Goal: Task Accomplishment & Management: Manage account settings

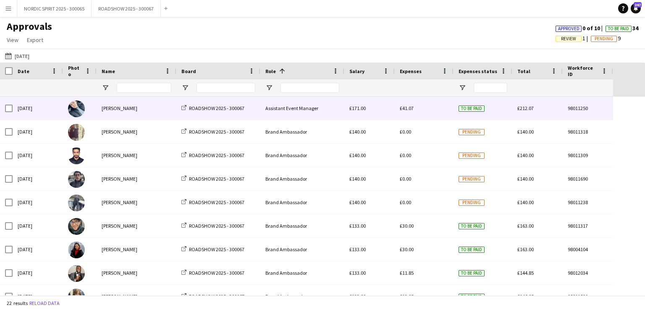
click at [410, 110] on span "£41.07" at bounding box center [407, 108] width 14 height 6
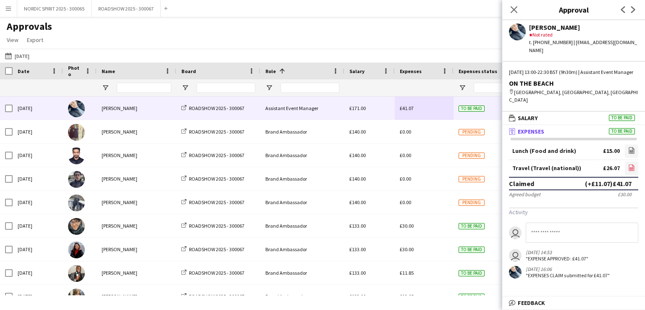
click at [632, 164] on icon "file-image" at bounding box center [631, 167] width 7 height 7
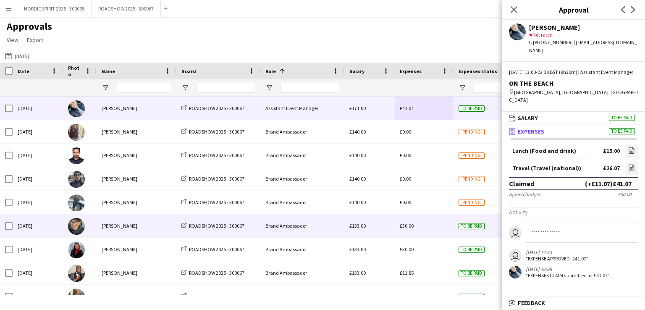
click at [410, 228] on span "£30.00" at bounding box center [407, 226] width 14 height 6
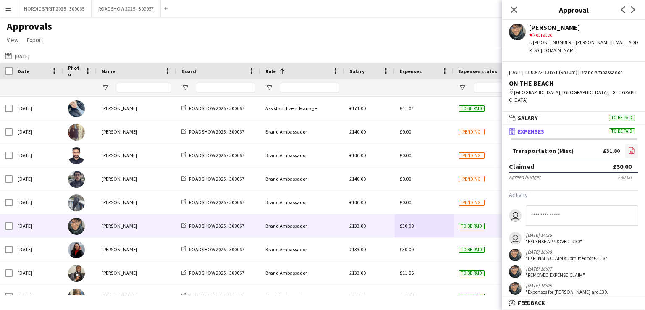
click at [629, 147] on icon at bounding box center [631, 150] width 5 height 6
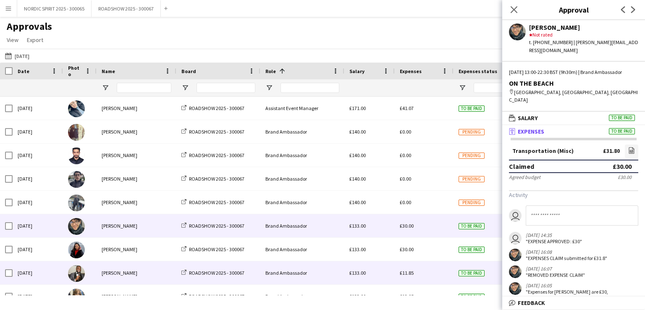
click at [431, 278] on div "£11.85" at bounding box center [424, 272] width 59 height 23
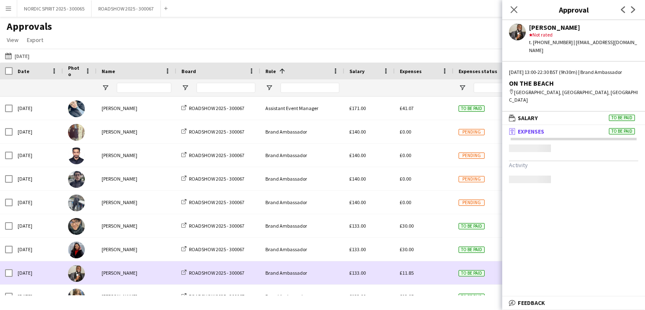
click at [431, 278] on div "£11.85" at bounding box center [424, 272] width 59 height 23
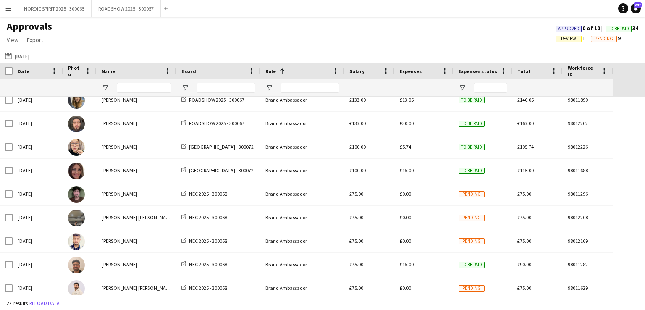
scroll to position [214, 0]
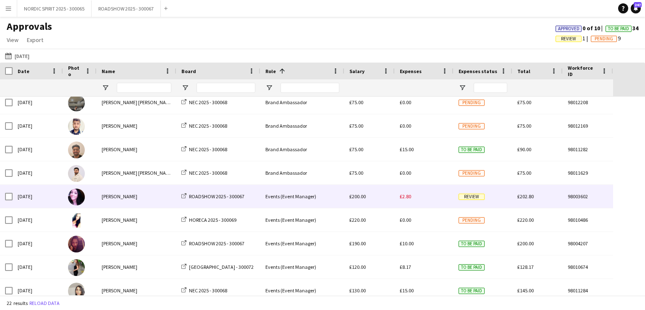
click at [410, 200] on div "£2.80" at bounding box center [424, 196] width 59 height 23
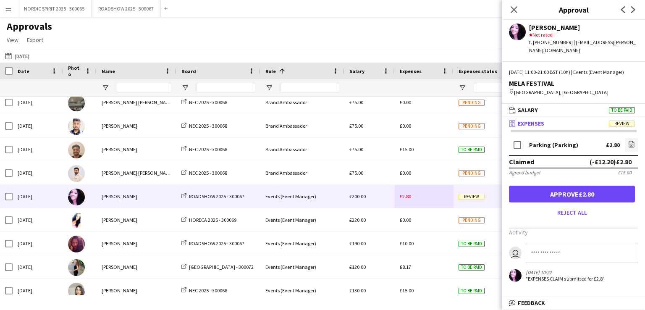
click at [645, 139] on form "Parking (Parking) £2.80 file-image Claimed (-£12.20) £2.80 Agreed budget £15.00…" at bounding box center [573, 178] width 143 height 83
click at [633, 144] on icon at bounding box center [631, 145] width 3 height 3
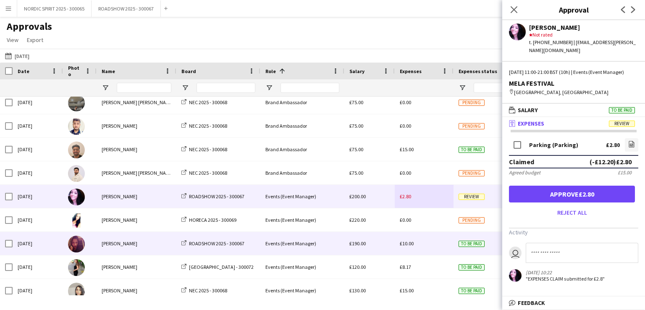
click at [408, 241] on span "£10.00" at bounding box center [407, 243] width 14 height 6
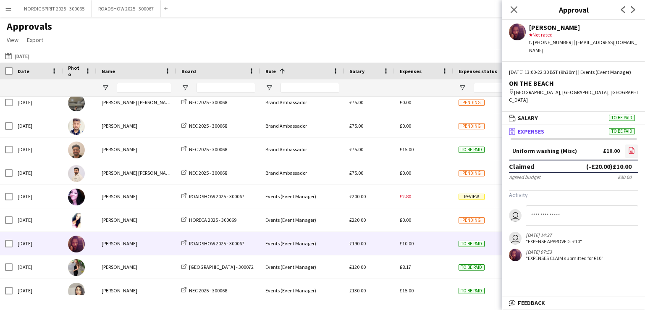
click at [630, 147] on icon "file-image" at bounding box center [631, 150] width 7 height 7
click at [26, 58] on button "[DATE] [DATE]" at bounding box center [17, 56] width 28 height 10
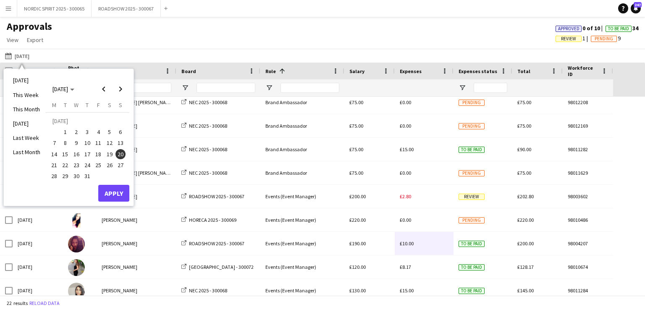
click at [99, 163] on span "25" at bounding box center [98, 165] width 10 height 10
click at [112, 191] on button "Apply" at bounding box center [113, 193] width 31 height 17
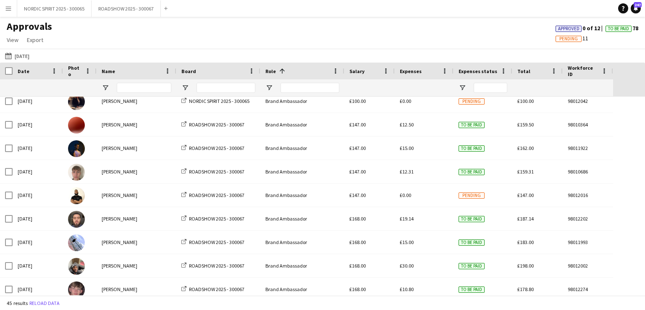
scroll to position [201, 0]
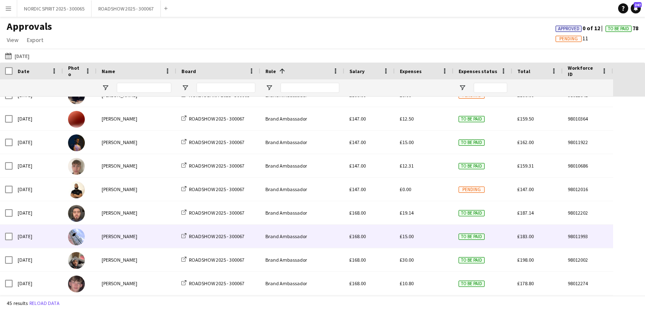
click at [410, 239] on div "£15.00" at bounding box center [424, 236] width 59 height 23
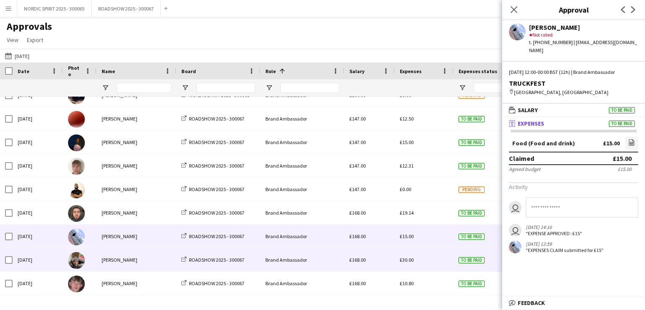
click at [407, 260] on span "£30.00" at bounding box center [407, 260] width 14 height 6
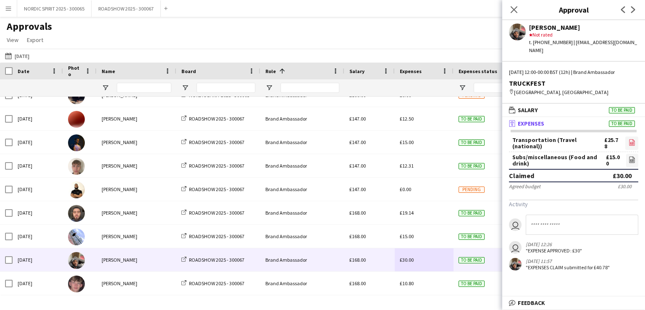
click at [632, 139] on icon "file-image" at bounding box center [632, 142] width 7 height 7
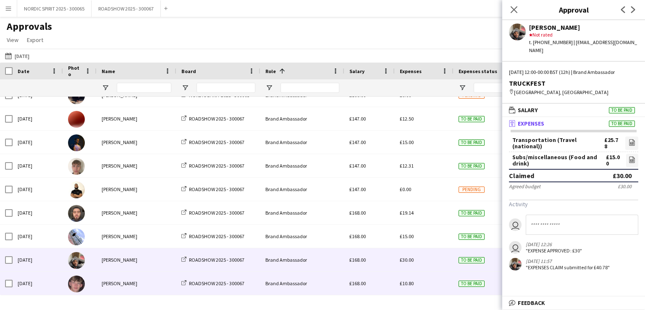
click at [431, 279] on div "£10.80" at bounding box center [424, 283] width 59 height 23
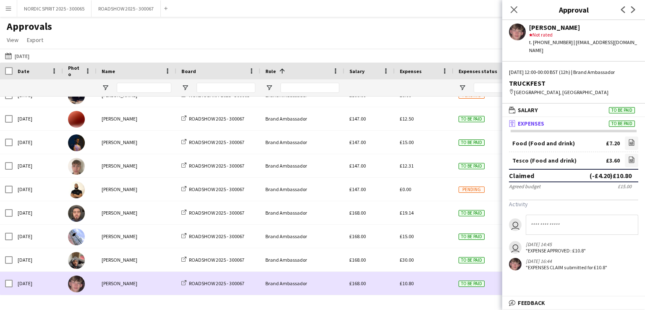
click at [430, 279] on div "£10.80" at bounding box center [424, 283] width 59 height 23
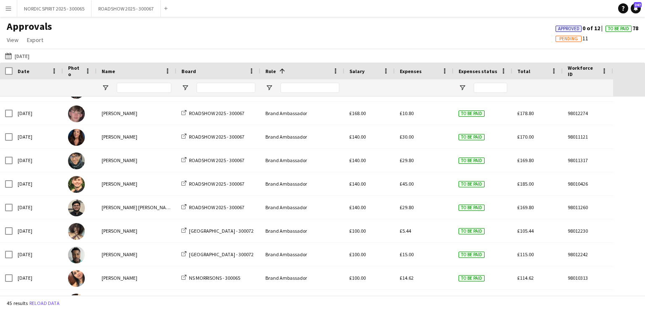
scroll to position [379, 0]
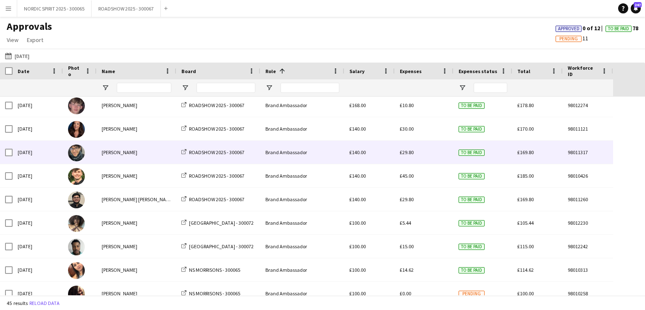
click at [409, 153] on span "£29.80" at bounding box center [407, 152] width 14 height 6
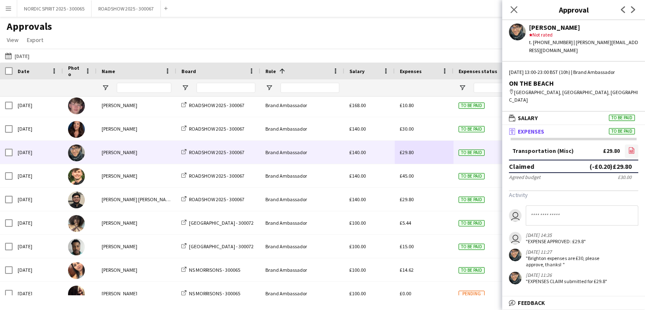
click at [635, 145] on link "file-image" at bounding box center [631, 151] width 13 height 13
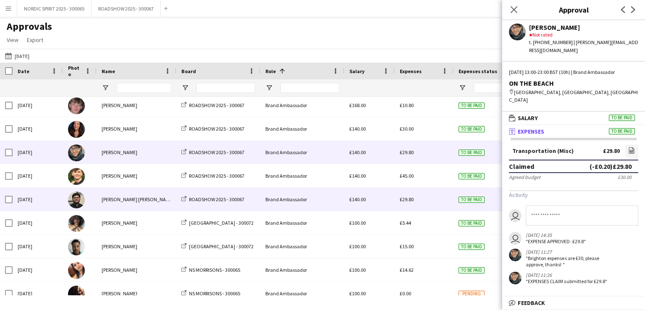
click at [412, 199] on span "£29.80" at bounding box center [407, 199] width 14 height 6
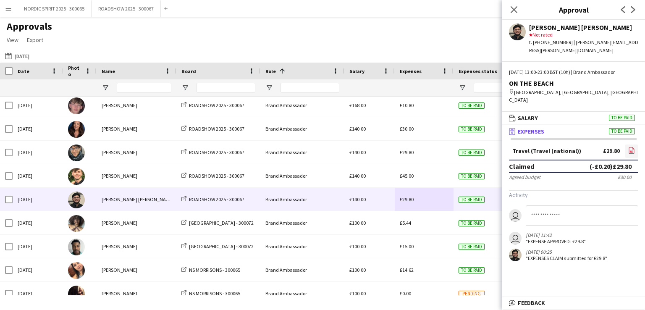
click at [631, 147] on icon "file-image" at bounding box center [631, 150] width 7 height 7
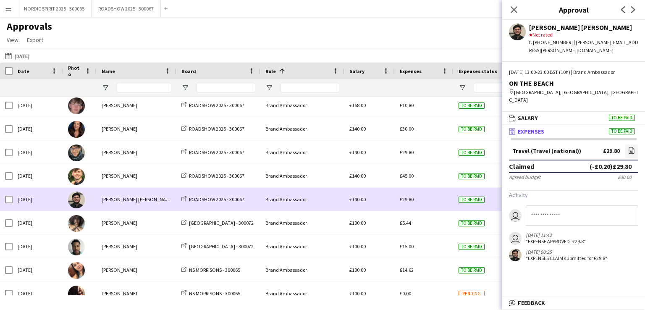
click at [423, 195] on div "£29.80" at bounding box center [424, 199] width 59 height 23
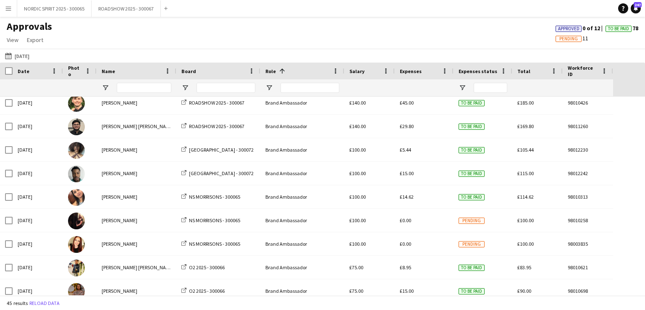
scroll to position [464, 0]
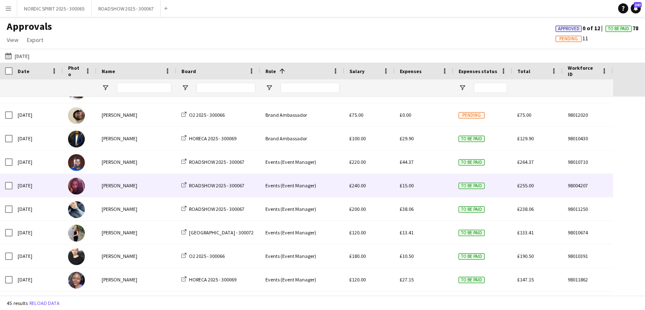
click at [410, 185] on span "£15.00" at bounding box center [407, 185] width 14 height 6
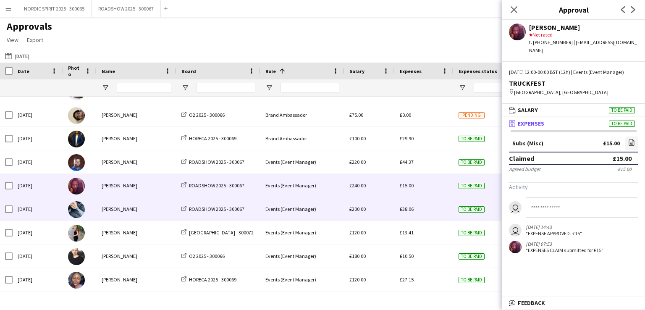
click at [407, 208] on span "£38.06" at bounding box center [407, 209] width 14 height 6
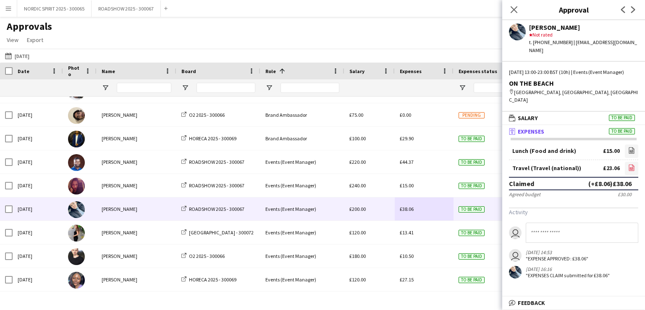
click at [632, 164] on icon "file-image" at bounding box center [631, 167] width 7 height 7
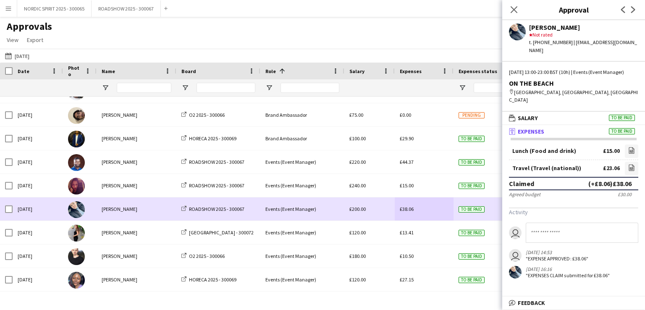
click at [425, 213] on div "£38.06" at bounding box center [424, 208] width 59 height 23
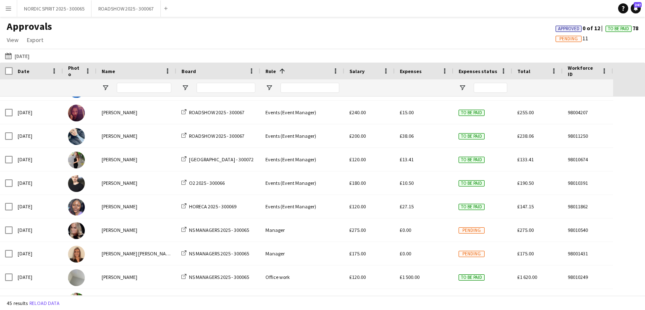
scroll to position [860, 0]
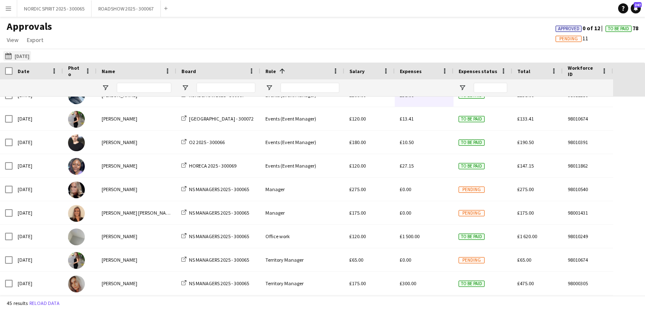
click at [26, 55] on button "[DATE] [DATE]" at bounding box center [17, 56] width 28 height 10
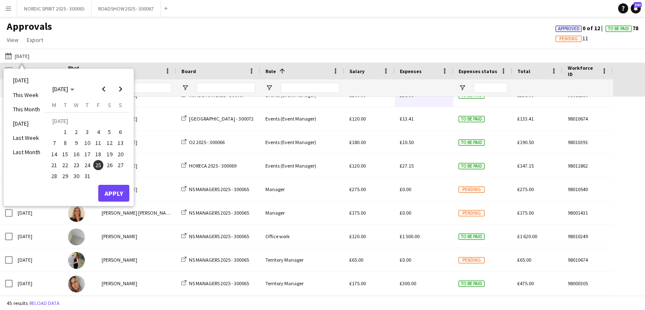
click at [109, 162] on span "26" at bounding box center [110, 165] width 10 height 10
click at [119, 192] on button "Apply" at bounding box center [113, 193] width 31 height 17
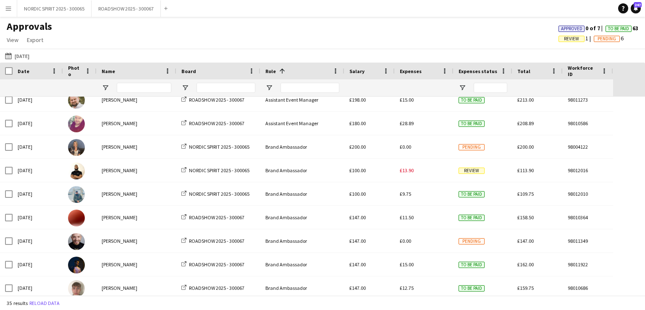
scroll to position [0, 0]
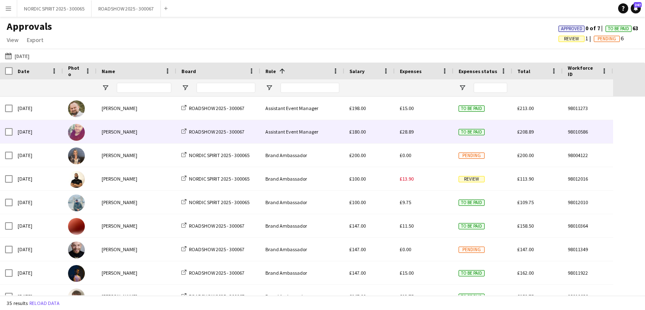
click at [408, 130] on span "£28.89" at bounding box center [407, 132] width 14 height 6
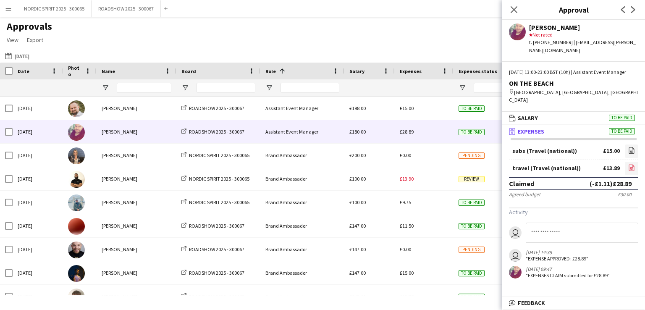
click at [634, 164] on icon "file-image" at bounding box center [631, 167] width 7 height 7
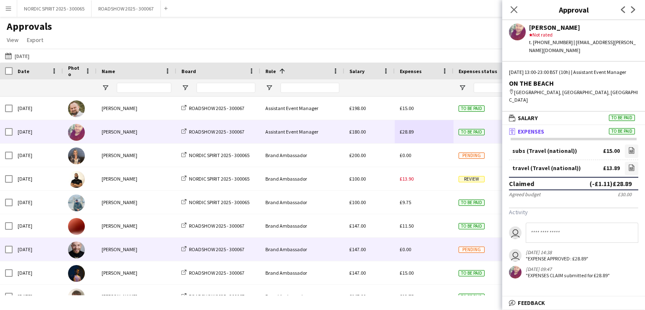
click at [415, 250] on div "£0.00" at bounding box center [424, 249] width 59 height 23
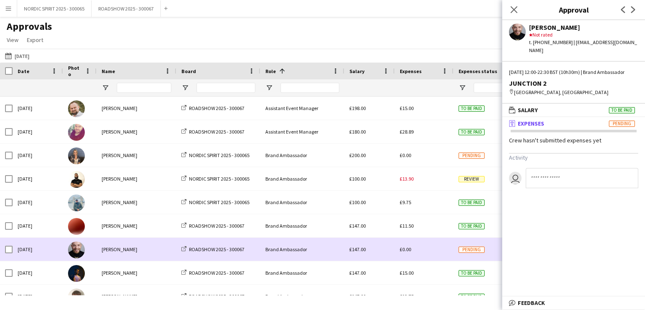
click at [415, 250] on div "£0.00" at bounding box center [424, 249] width 59 height 23
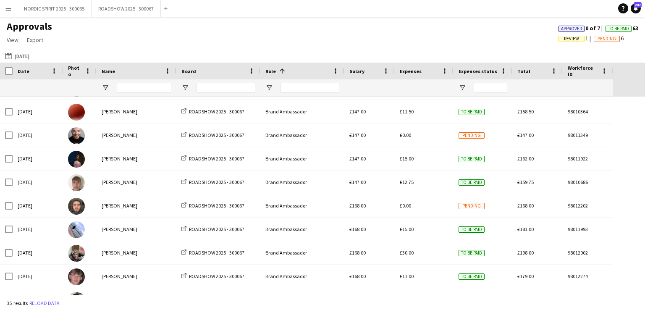
scroll to position [141, 0]
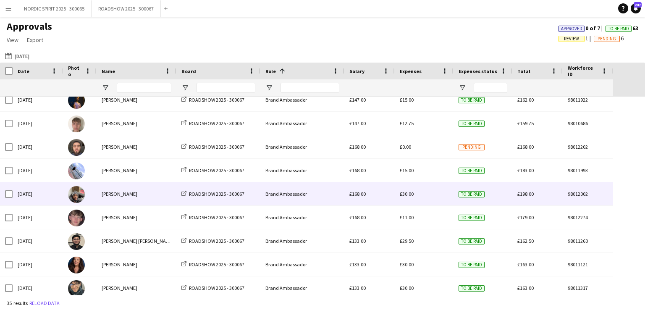
click at [407, 192] on span "£30.00" at bounding box center [407, 194] width 14 height 6
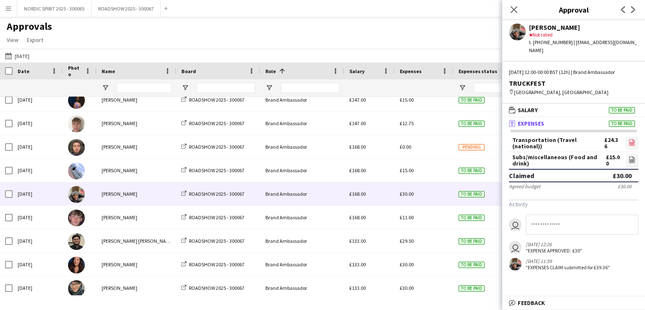
click at [633, 139] on icon "file-image" at bounding box center [632, 142] width 7 height 7
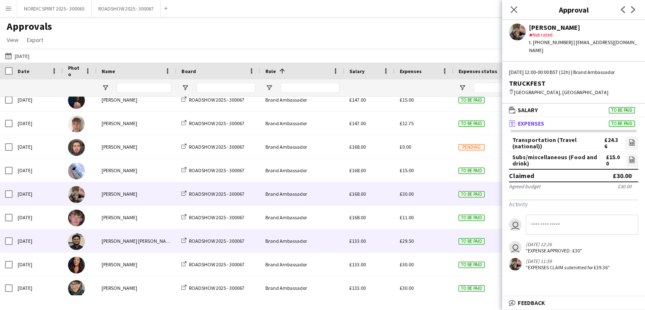
click at [442, 235] on div "£29.50" at bounding box center [424, 240] width 59 height 23
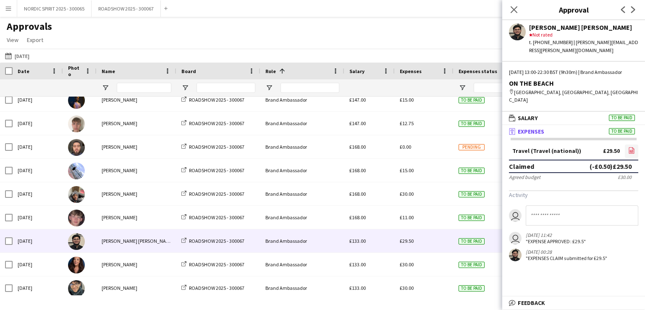
click at [629, 147] on icon at bounding box center [631, 150] width 5 height 6
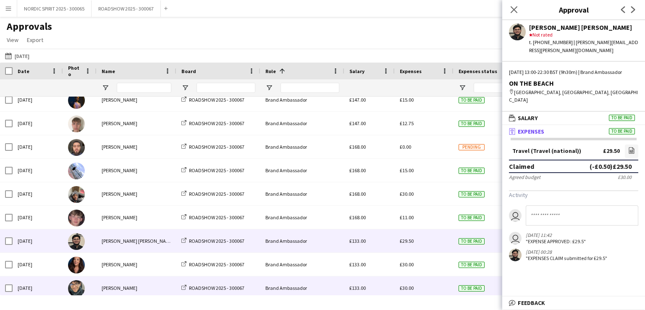
drag, startPoint x: 411, startPoint y: 292, endPoint x: 409, endPoint y: 287, distance: 5.5
click at [409, 287] on div "£30.00" at bounding box center [424, 287] width 59 height 23
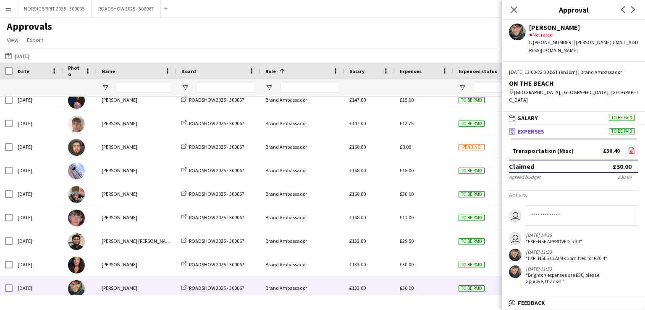
click at [629, 147] on icon at bounding box center [631, 150] width 5 height 6
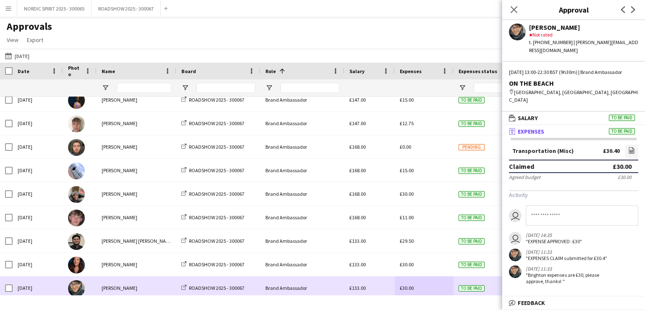
click at [422, 291] on div "£30.00" at bounding box center [424, 287] width 59 height 23
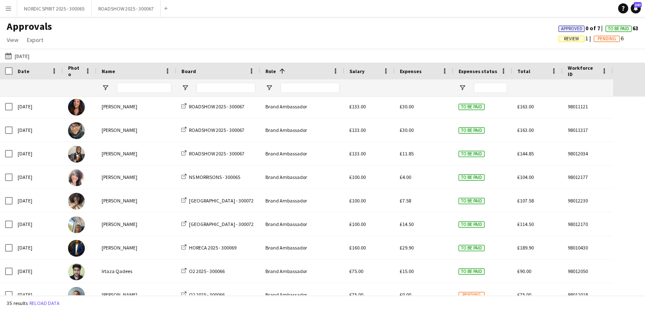
scroll to position [341, 0]
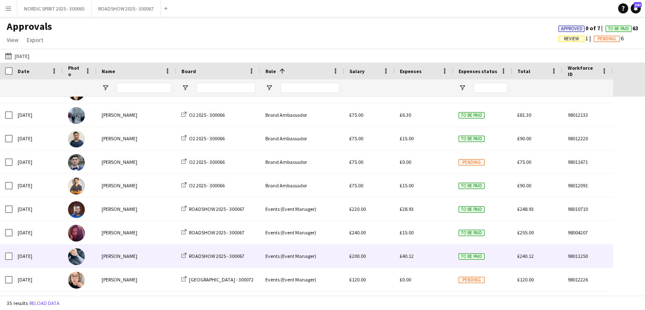
click at [413, 258] on span "£40.12" at bounding box center [407, 256] width 14 height 6
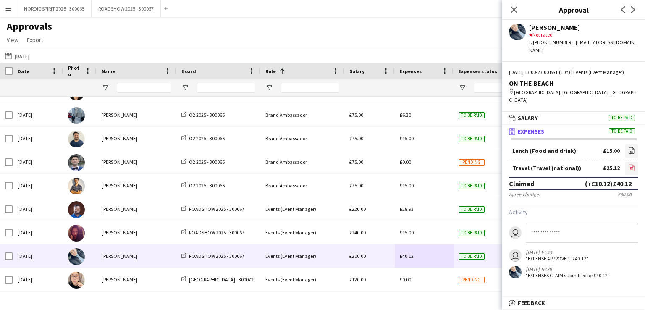
click at [633, 164] on icon "file-image" at bounding box center [631, 167] width 7 height 7
click at [29, 58] on button "[DATE] [DATE]" at bounding box center [17, 56] width 28 height 10
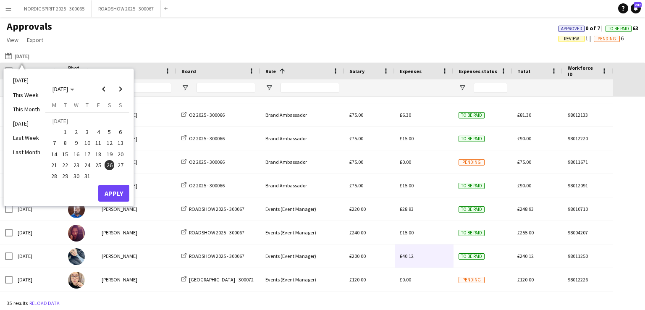
click at [123, 163] on span "27" at bounding box center [121, 165] width 10 height 10
click at [123, 191] on button "Apply" at bounding box center [113, 193] width 31 height 17
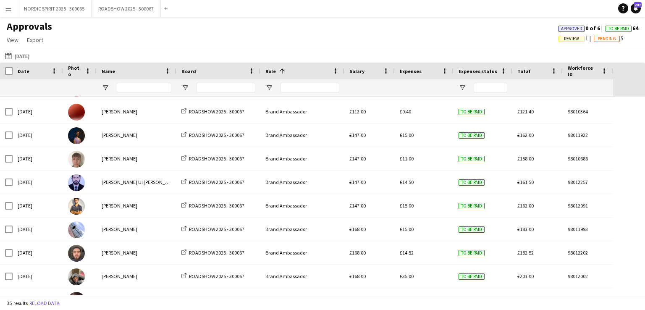
scroll to position [0, 0]
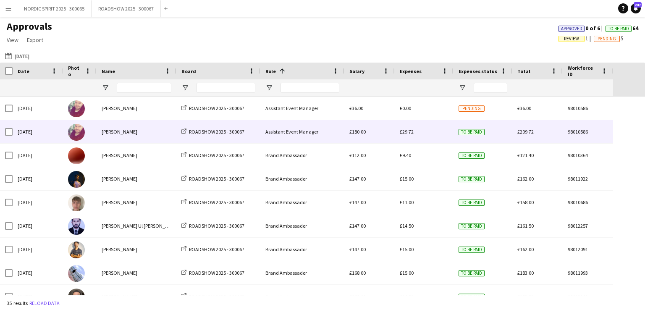
click at [408, 133] on span "£29.72" at bounding box center [407, 132] width 14 height 6
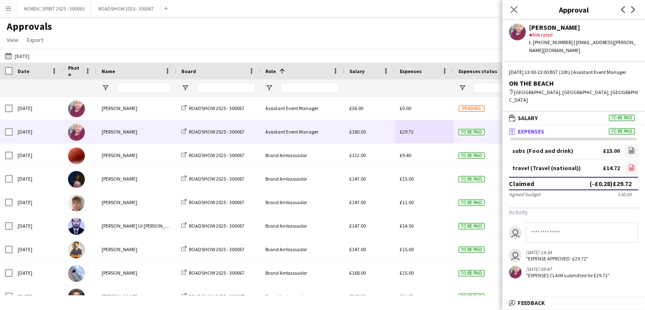
click at [633, 164] on icon "file-image" at bounding box center [631, 167] width 7 height 7
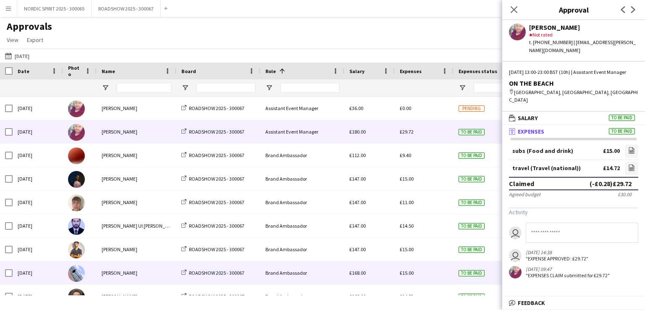
click at [410, 274] on span "£15.00" at bounding box center [407, 273] width 14 height 6
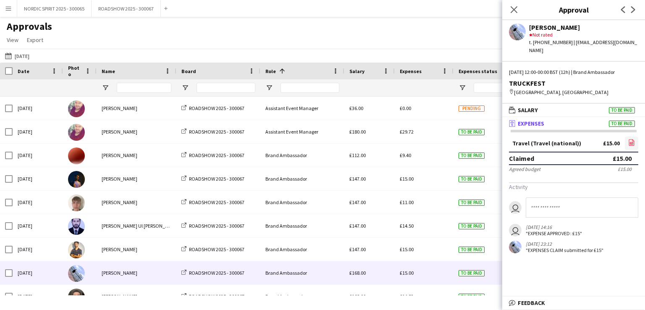
click at [635, 137] on link "file-image" at bounding box center [631, 143] width 13 height 13
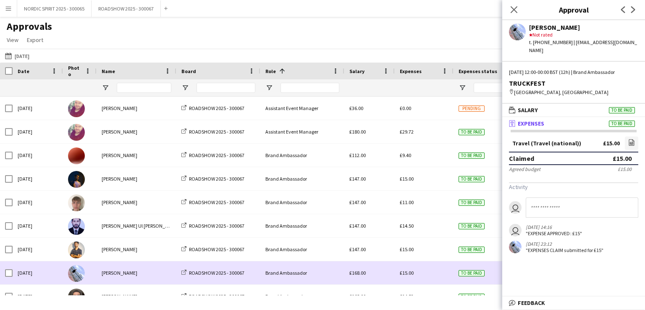
click at [426, 272] on div "£15.00" at bounding box center [424, 272] width 59 height 23
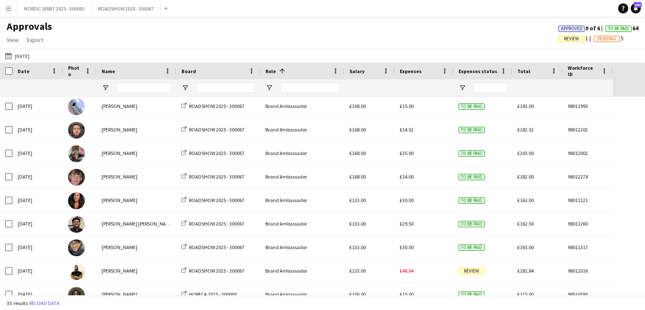
scroll to position [171, 0]
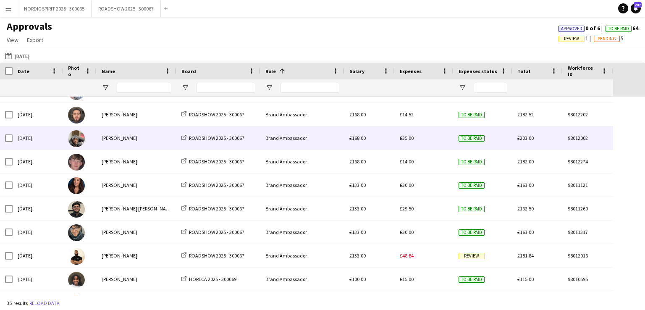
click at [413, 138] on span "£35.00" at bounding box center [407, 138] width 14 height 6
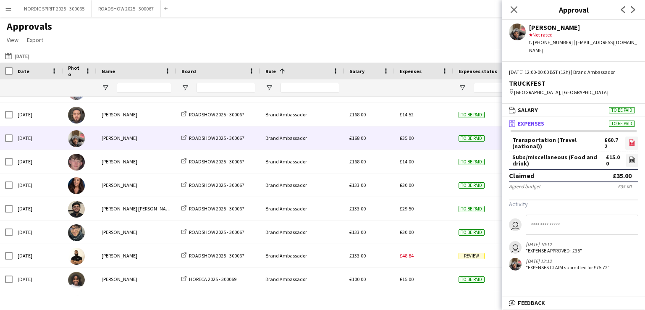
click at [631, 142] on icon at bounding box center [632, 143] width 3 height 3
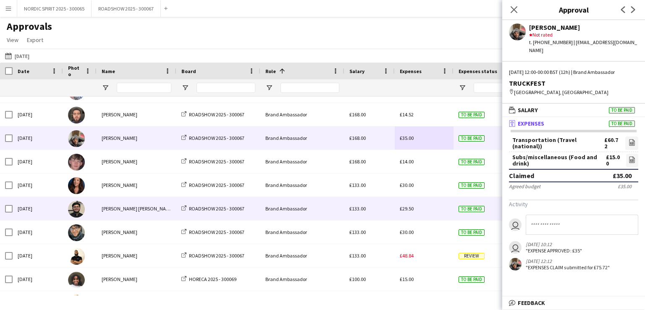
click at [407, 209] on span "£29.50" at bounding box center [407, 208] width 14 height 6
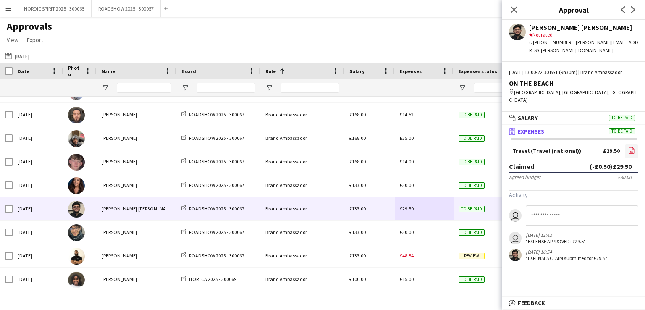
click at [630, 150] on icon at bounding box center [631, 151] width 3 height 3
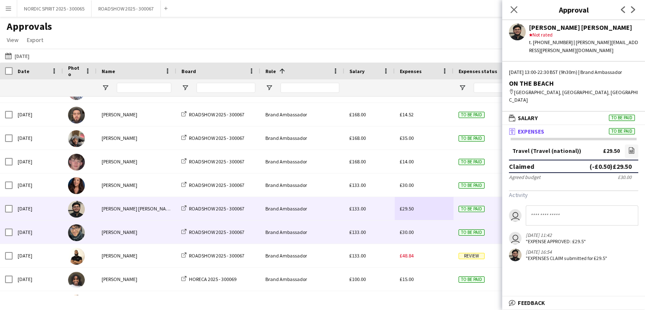
click at [407, 232] on span "£30.00" at bounding box center [407, 232] width 14 height 6
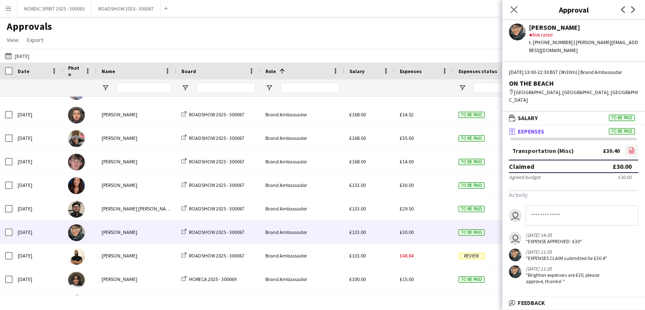
click at [634, 147] on icon "file-image" at bounding box center [631, 150] width 7 height 7
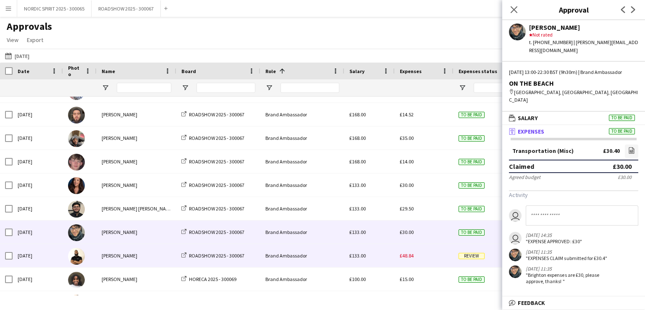
click at [411, 254] on span "£48.84" at bounding box center [407, 255] width 14 height 6
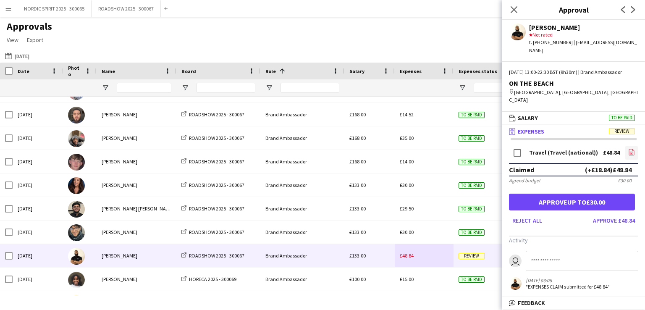
click at [628, 146] on link "file-image" at bounding box center [631, 152] width 13 height 13
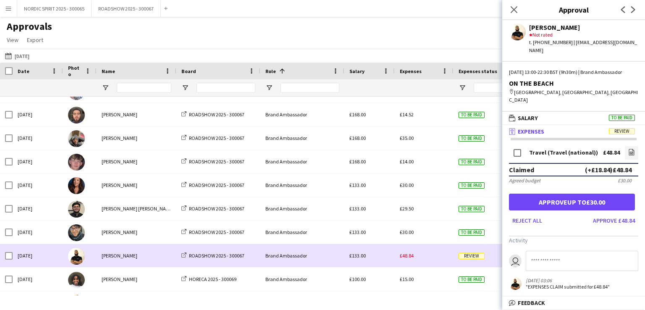
click at [433, 255] on div "£48.84" at bounding box center [424, 255] width 59 height 23
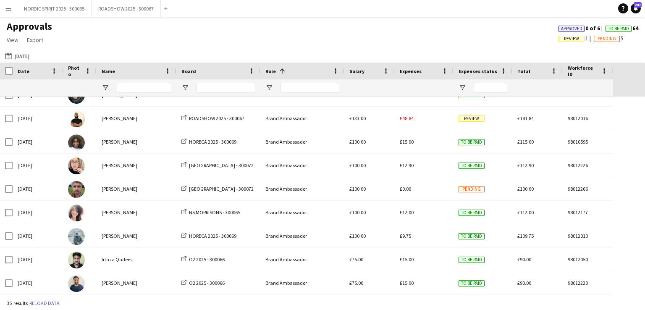
scroll to position [326, 0]
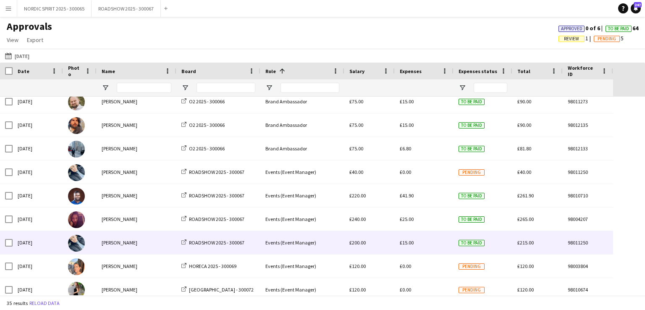
click at [409, 244] on span "£15.00" at bounding box center [407, 242] width 14 height 6
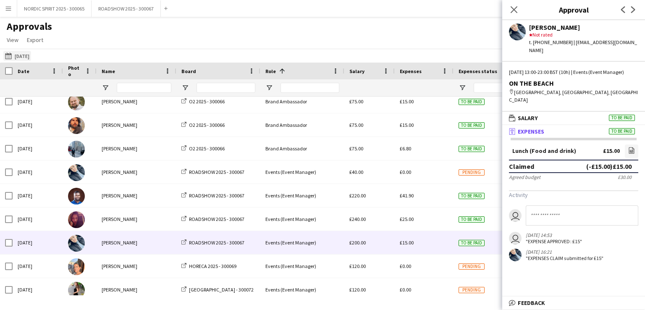
click at [24, 55] on button "[DATE] [DATE]" at bounding box center [17, 56] width 28 height 10
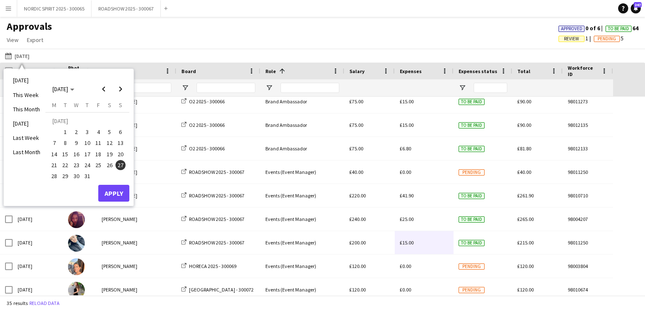
click at [64, 174] on span "29" at bounding box center [65, 176] width 10 height 10
click at [118, 190] on button "Apply" at bounding box center [113, 193] width 31 height 17
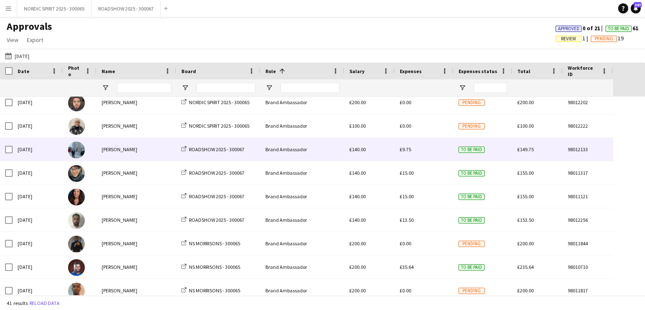
click at [402, 149] on span "£9.75" at bounding box center [405, 149] width 11 height 6
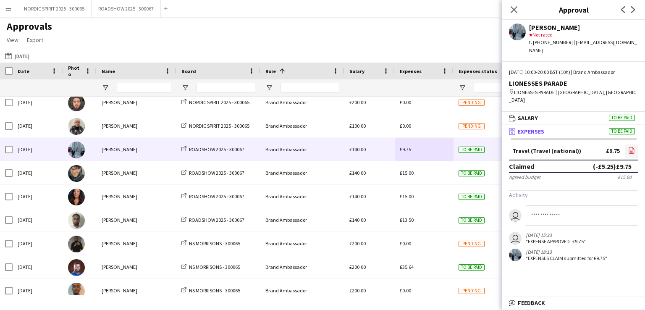
click at [635, 145] on link "file-image" at bounding box center [631, 151] width 13 height 13
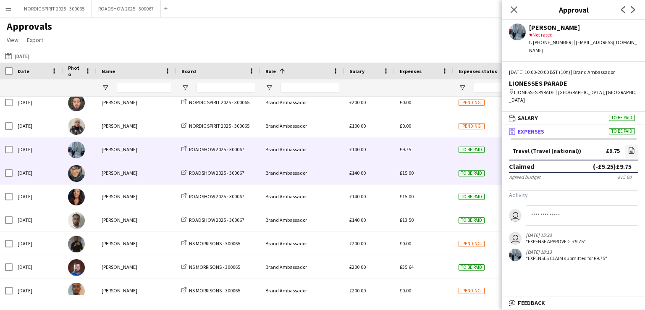
click at [410, 172] on span "£15.00" at bounding box center [407, 173] width 14 height 6
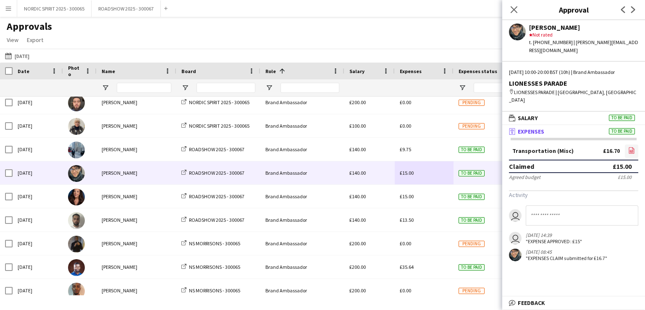
click at [634, 147] on icon "file-image" at bounding box center [631, 150] width 7 height 7
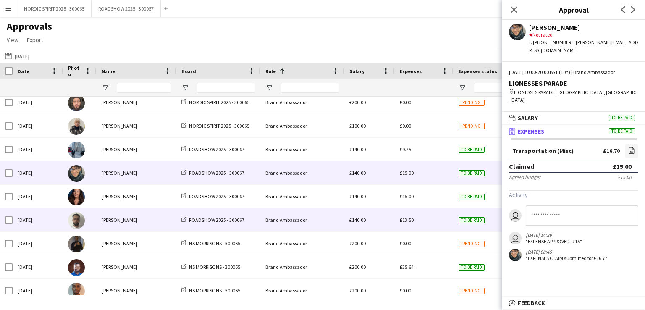
click at [409, 220] on span "£13.50" at bounding box center [407, 220] width 14 height 6
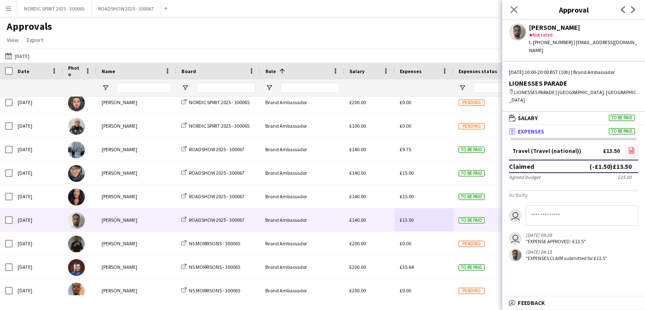
click at [632, 150] on icon at bounding box center [631, 151] width 3 height 3
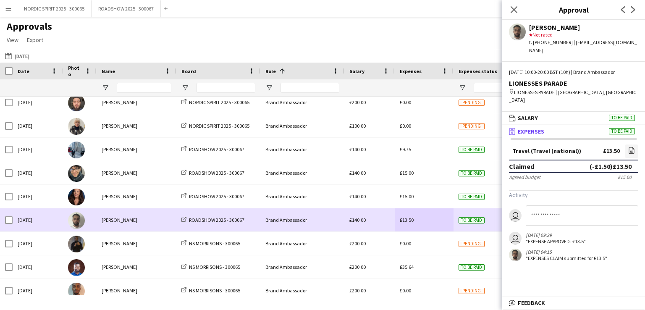
click at [432, 218] on div "£13.50" at bounding box center [424, 219] width 59 height 23
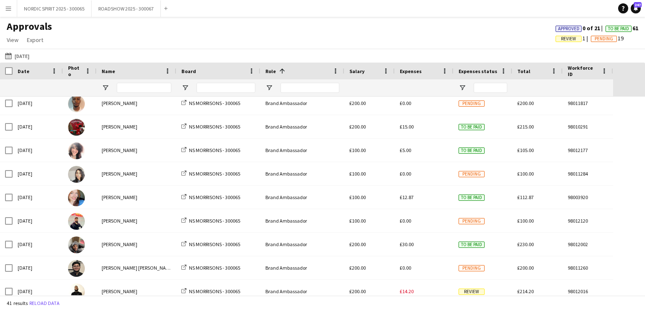
scroll to position [535, 0]
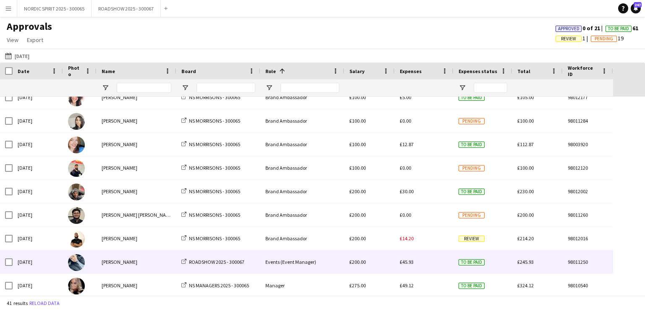
click at [407, 263] on span "£45.93" at bounding box center [407, 262] width 14 height 6
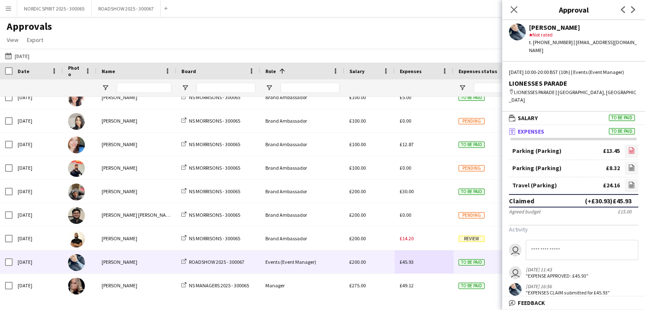
click at [628, 147] on icon "file-image" at bounding box center [631, 150] width 7 height 7
click at [628, 164] on icon "file-image" at bounding box center [631, 167] width 7 height 7
click at [632, 185] on icon at bounding box center [632, 185] width 1 height 1
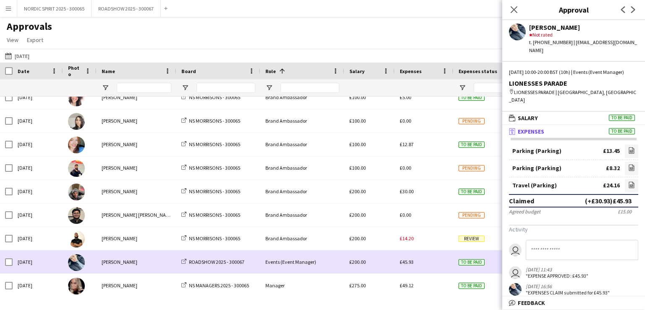
click at [445, 263] on div "£45.93" at bounding box center [424, 261] width 59 height 23
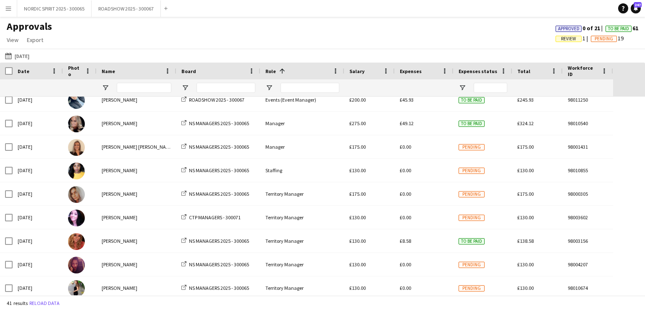
scroll to position [743, 0]
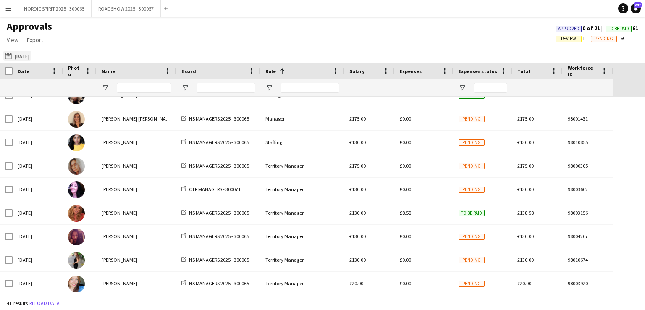
click at [23, 55] on button "[DATE] [DATE]" at bounding box center [17, 56] width 28 height 10
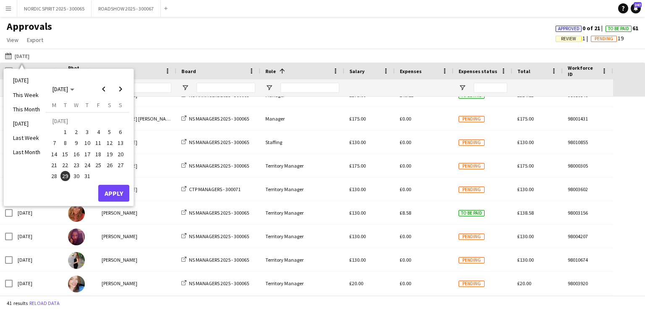
click at [87, 176] on span "31" at bounding box center [87, 176] width 10 height 10
click at [118, 191] on button "Apply" at bounding box center [113, 193] width 31 height 17
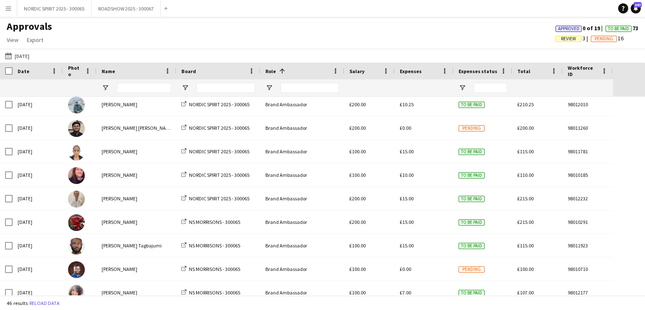
scroll to position [122, 0]
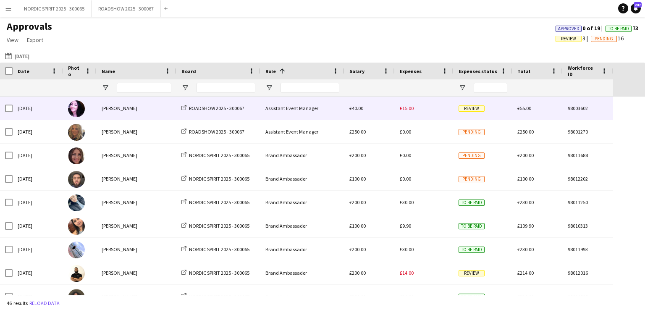
click at [410, 110] on span "£15.00" at bounding box center [407, 108] width 14 height 6
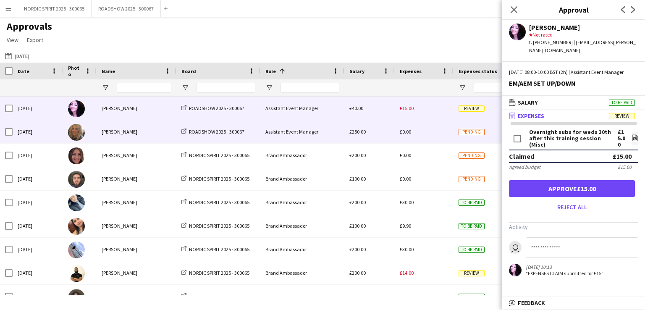
click at [425, 130] on div "£0.00" at bounding box center [424, 131] width 59 height 23
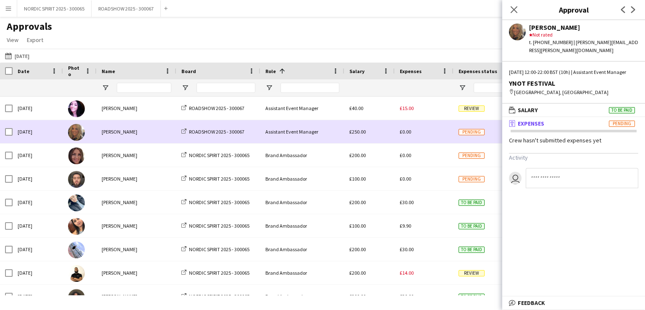
click at [429, 132] on div "£0.00" at bounding box center [424, 131] width 59 height 23
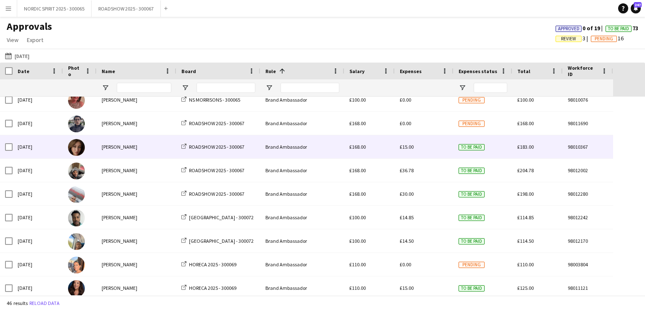
click at [410, 145] on span "£15.00" at bounding box center [407, 147] width 14 height 6
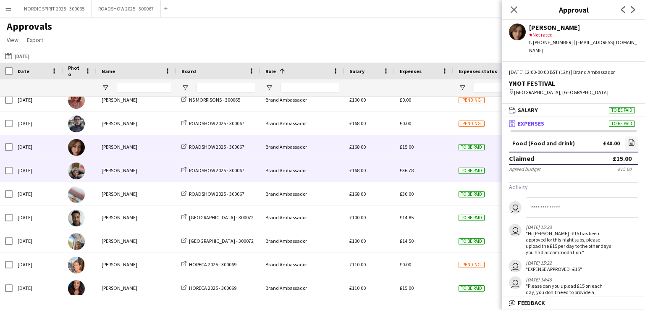
click at [408, 172] on span "£36.78" at bounding box center [407, 170] width 14 height 6
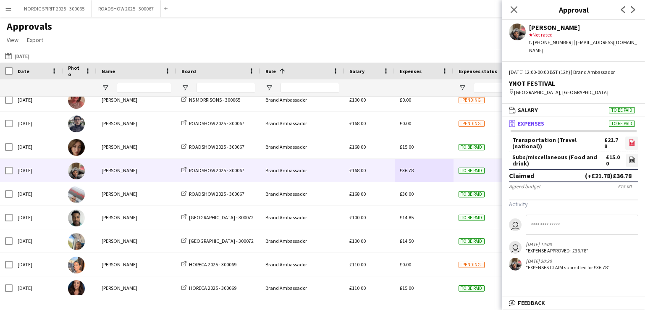
click at [632, 139] on icon at bounding box center [631, 142] width 5 height 6
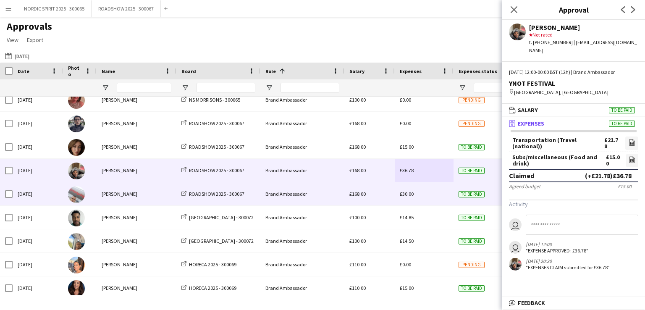
click at [411, 195] on span "£30.00" at bounding box center [407, 194] width 14 height 6
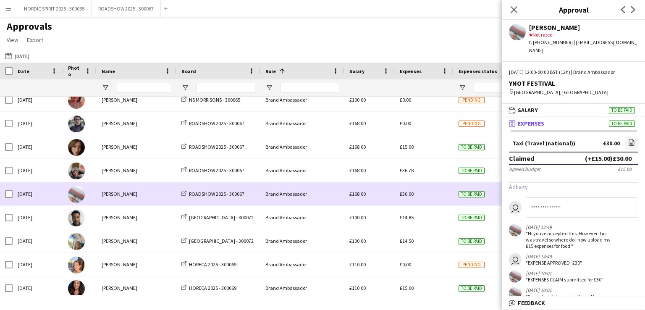
click at [411, 195] on span "£30.00" at bounding box center [407, 194] width 14 height 6
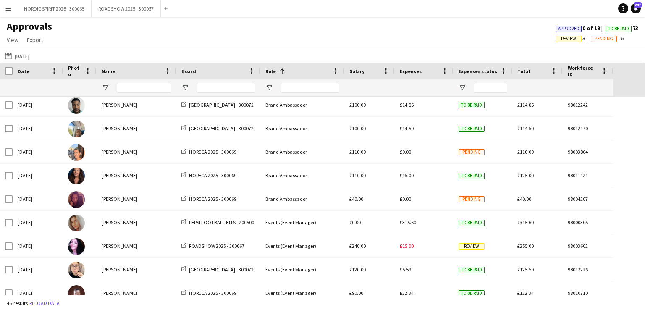
scroll to position [694, 0]
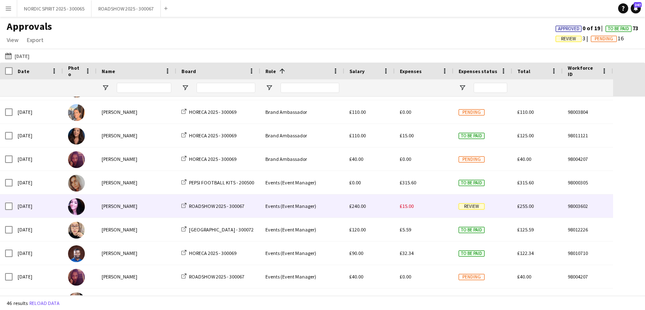
click at [415, 208] on div "£15.00" at bounding box center [424, 206] width 59 height 23
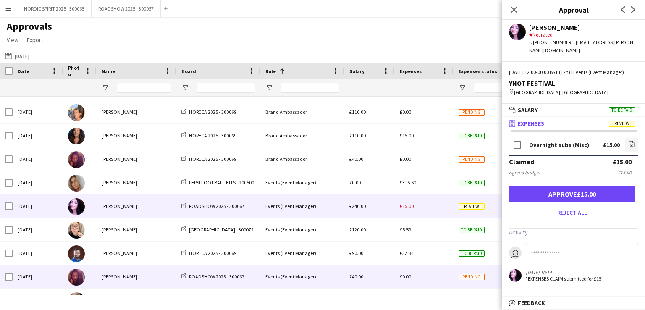
click at [489, 276] on div "Pending" at bounding box center [483, 276] width 59 height 23
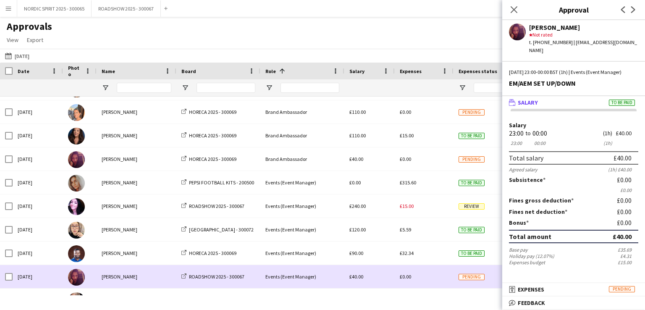
click at [439, 279] on div "£0.00" at bounding box center [424, 276] width 59 height 23
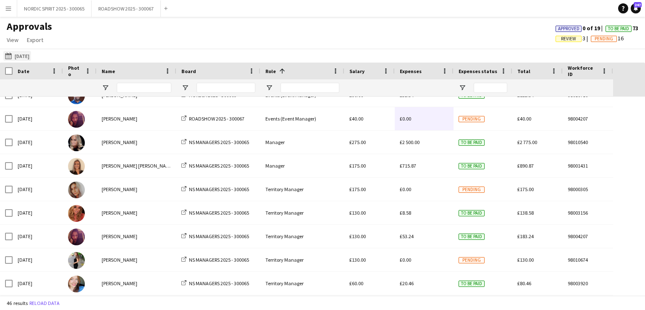
click at [31, 56] on button "[DATE] [DATE]" at bounding box center [17, 56] width 28 height 10
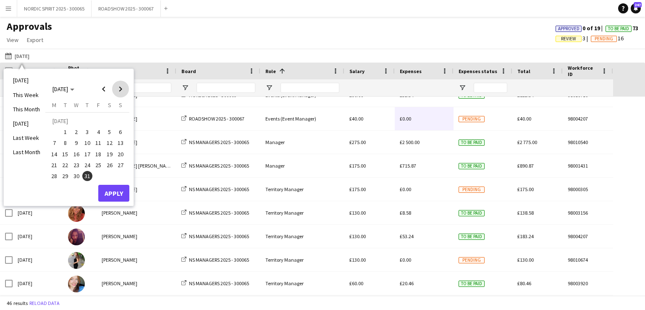
click at [121, 88] on span "Next month" at bounding box center [120, 89] width 17 height 17
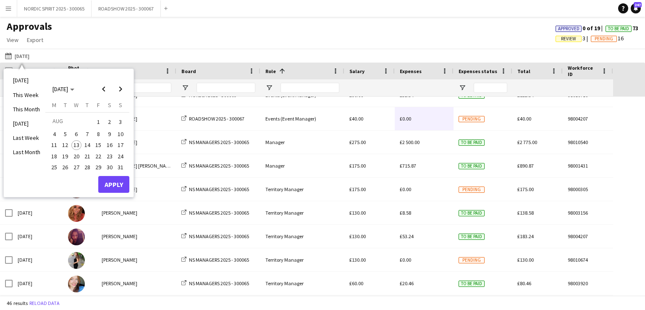
click at [99, 124] on span "1" at bounding box center [98, 122] width 10 height 12
click at [116, 182] on button "Apply" at bounding box center [113, 184] width 31 height 17
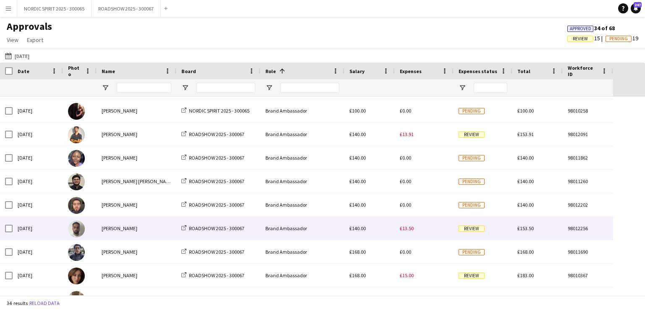
click at [405, 227] on span "£13.50" at bounding box center [407, 228] width 14 height 6
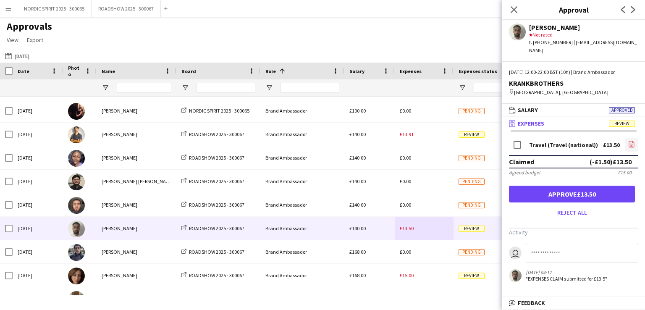
click at [632, 144] on icon "file-image" at bounding box center [631, 144] width 7 height 7
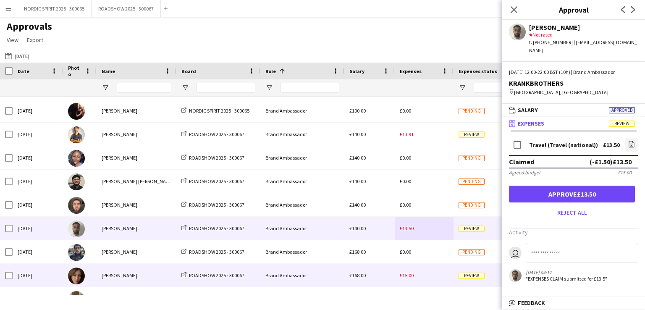
click at [412, 274] on span "£15.00" at bounding box center [407, 275] width 14 height 6
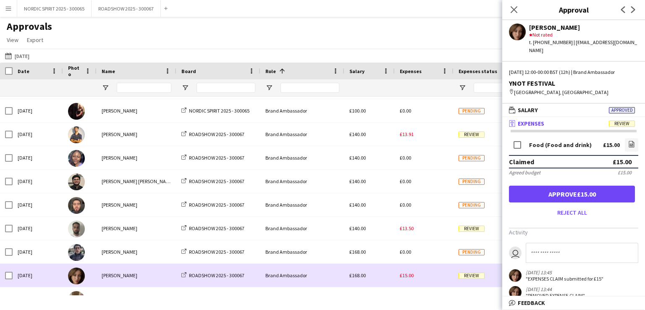
click at [427, 278] on div "£15.00" at bounding box center [424, 275] width 59 height 23
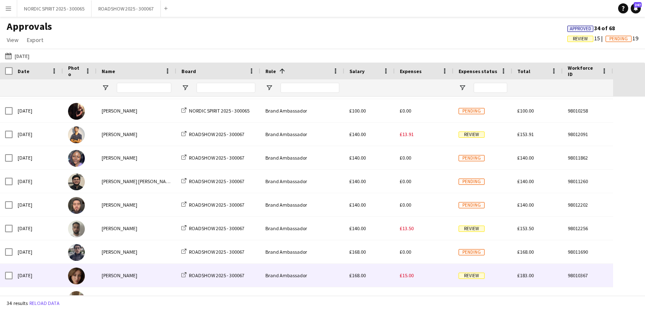
click at [426, 276] on div "£15.00" at bounding box center [424, 275] width 59 height 23
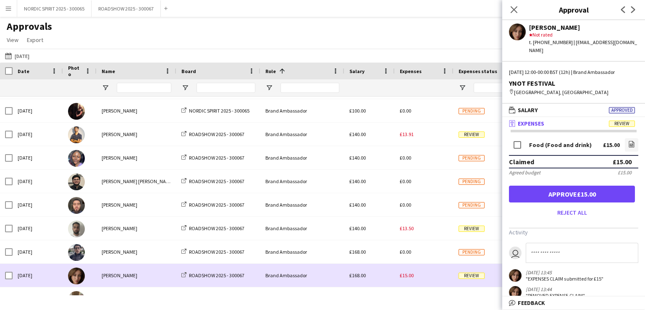
click at [426, 276] on div "£15.00" at bounding box center [424, 275] width 59 height 23
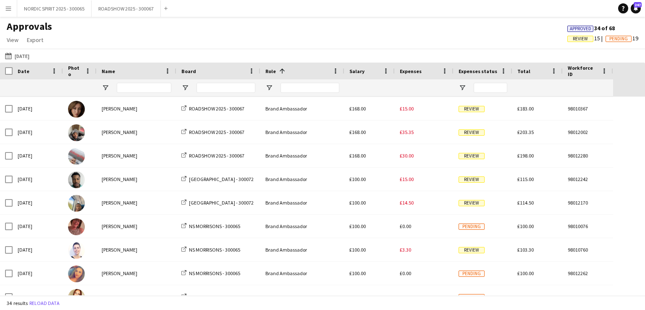
scroll to position [358, 0]
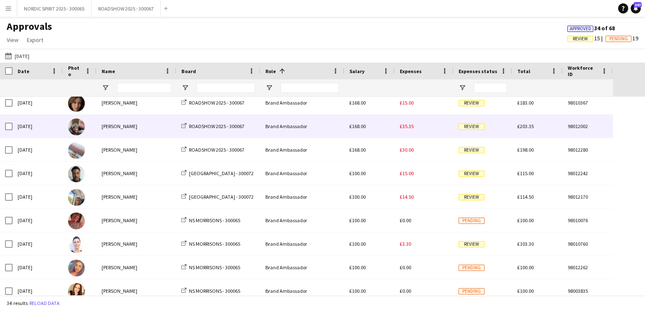
click at [410, 125] on span "£35.35" at bounding box center [407, 126] width 14 height 6
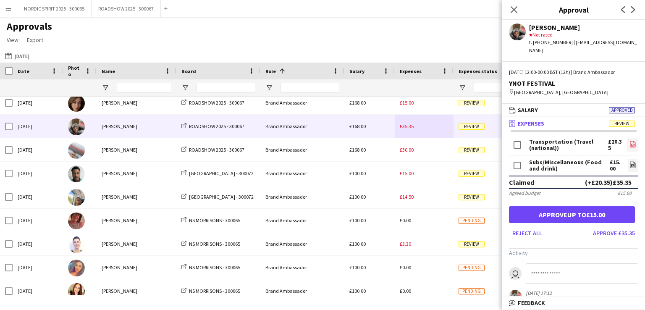
click at [630, 141] on icon "file-image" at bounding box center [633, 144] width 7 height 7
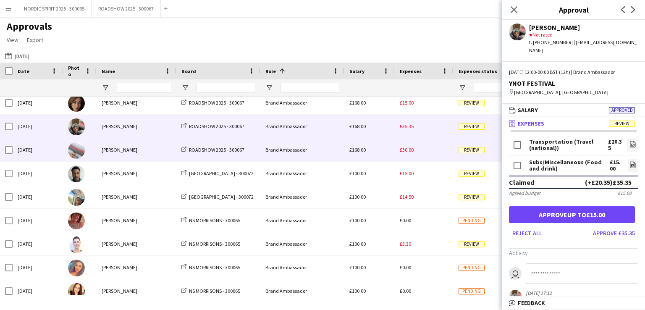
click at [413, 150] on span "£30.00" at bounding box center [407, 150] width 14 height 6
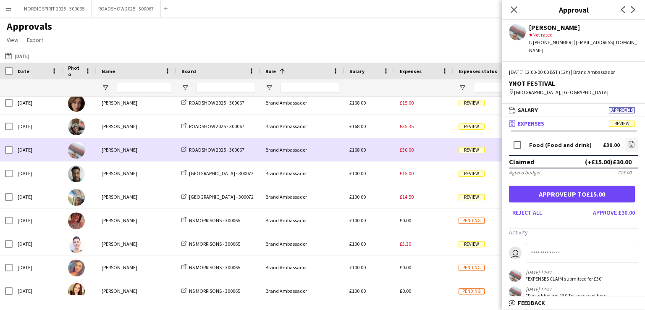
click at [413, 150] on span "£30.00" at bounding box center [407, 150] width 14 height 6
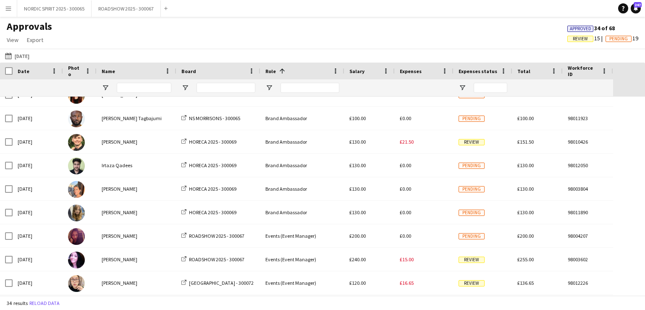
scroll to position [573, 0]
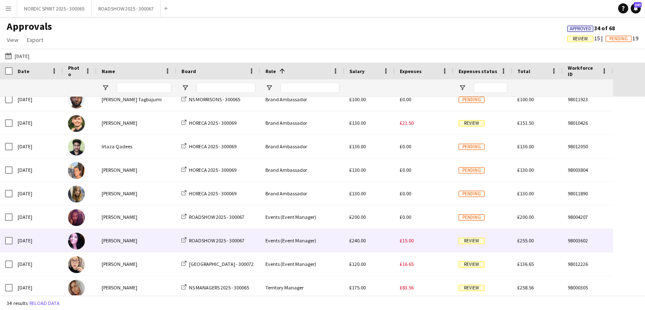
click at [405, 242] on span "£15.00" at bounding box center [407, 240] width 14 height 6
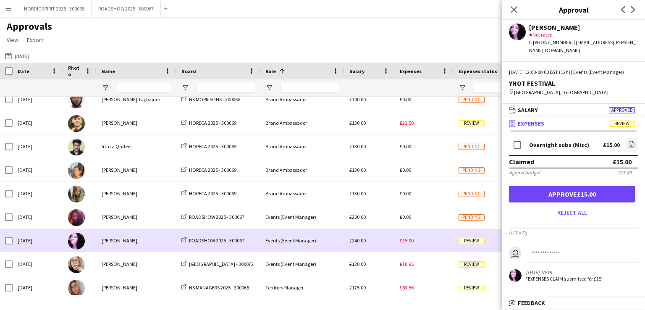
click at [410, 245] on div "£15.00" at bounding box center [424, 240] width 59 height 23
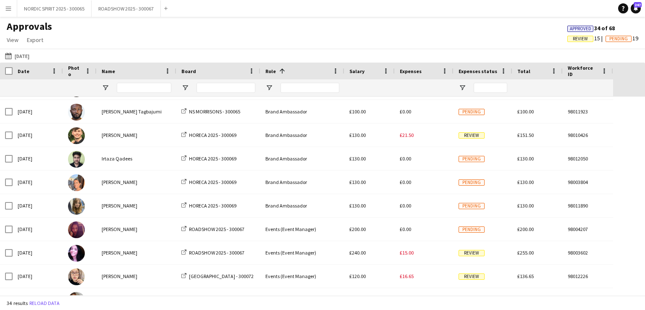
scroll to position [601, 0]
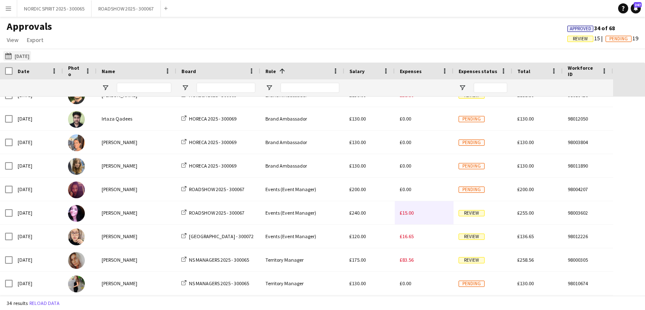
click at [31, 53] on button "[DATE] [DATE]" at bounding box center [17, 56] width 28 height 10
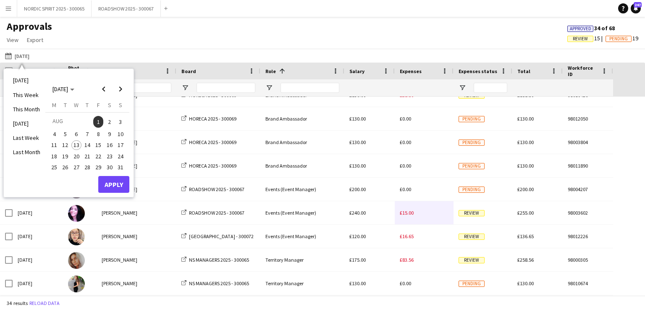
click at [109, 120] on span "2" at bounding box center [110, 122] width 10 height 12
click at [112, 181] on button "Apply" at bounding box center [113, 184] width 31 height 17
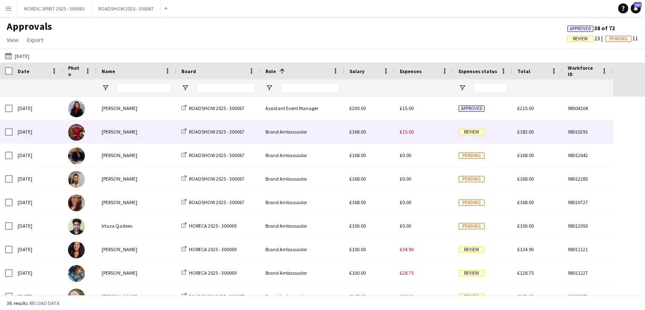
click at [408, 130] on span "£15.00" at bounding box center [407, 132] width 14 height 6
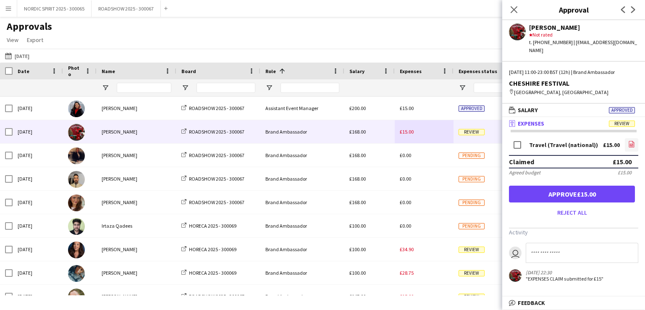
click at [630, 144] on icon at bounding box center [631, 145] width 3 height 3
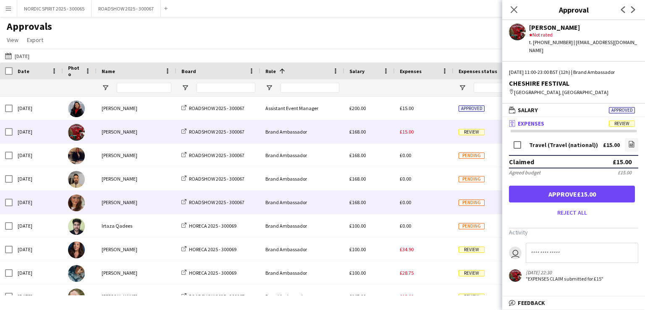
click at [419, 210] on div "£0.00" at bounding box center [424, 202] width 59 height 23
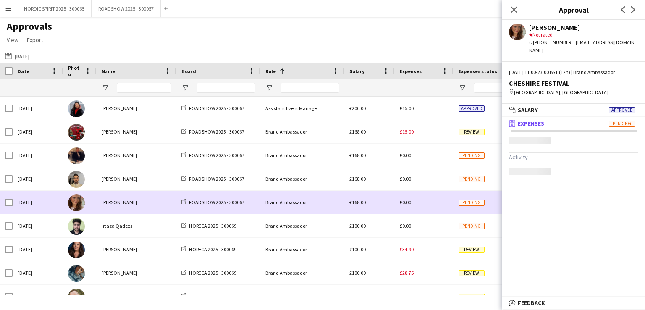
click at [419, 210] on div "£0.00" at bounding box center [424, 202] width 59 height 23
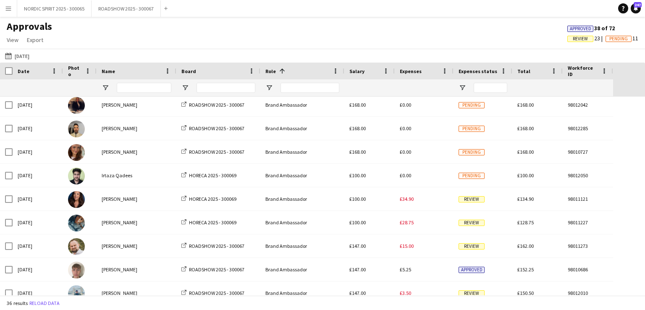
scroll to position [60, 0]
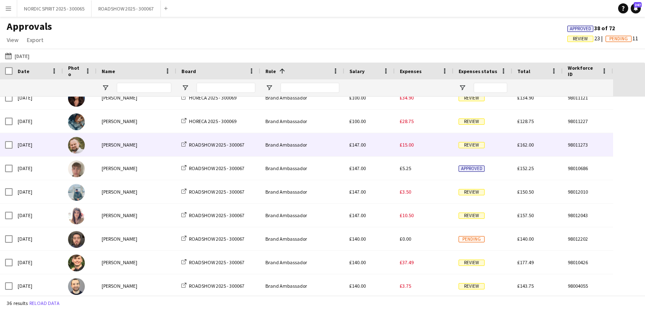
click at [405, 145] on span "£15.00" at bounding box center [407, 145] width 14 height 6
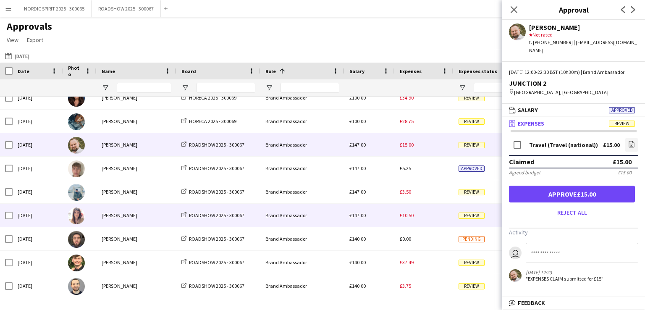
click at [408, 217] on span "£10.50" at bounding box center [407, 215] width 14 height 6
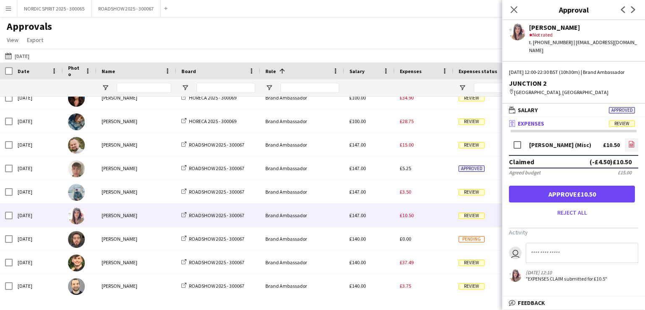
click at [632, 144] on icon "file-image" at bounding box center [631, 144] width 7 height 7
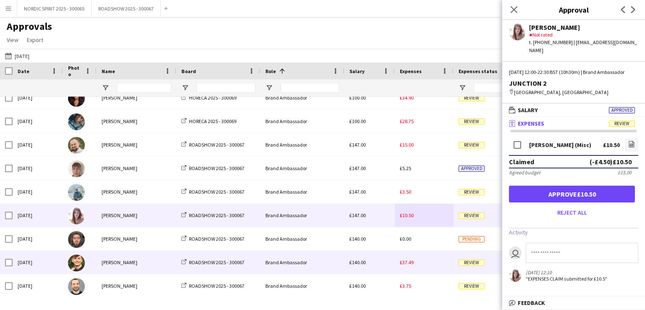
click at [410, 263] on span "£37.49" at bounding box center [407, 262] width 14 height 6
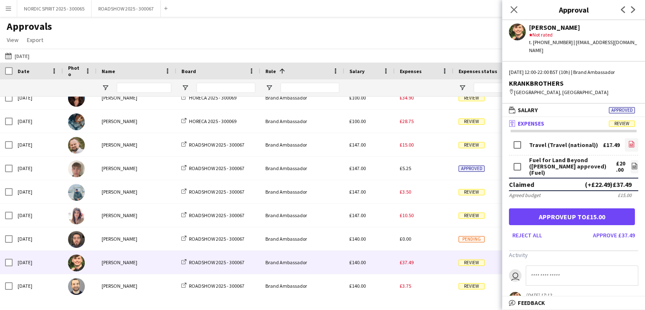
click at [628, 141] on icon "file-image" at bounding box center [631, 144] width 7 height 7
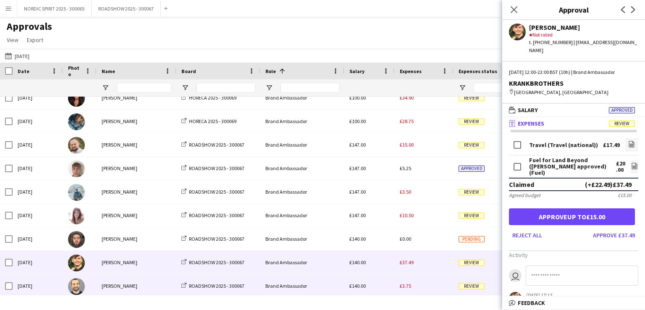
click at [424, 284] on div "£3.75" at bounding box center [424, 285] width 59 height 23
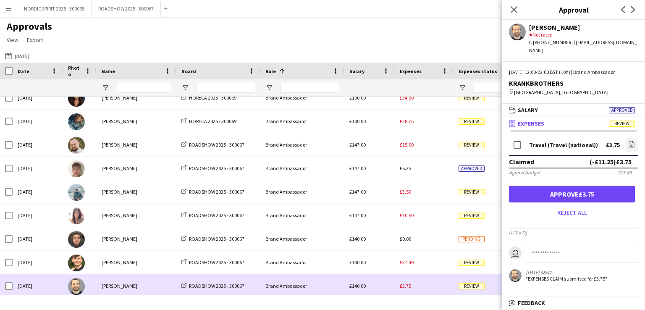
click at [426, 291] on div "£3.75" at bounding box center [424, 285] width 59 height 23
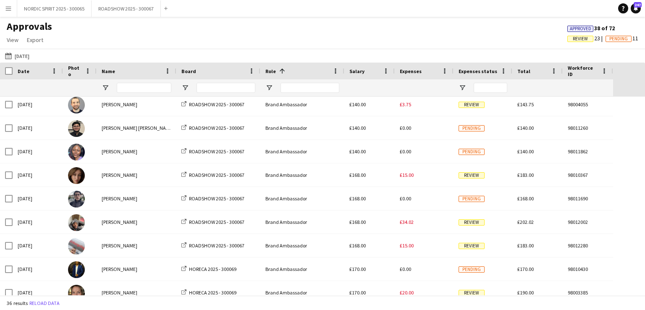
scroll to position [341, 0]
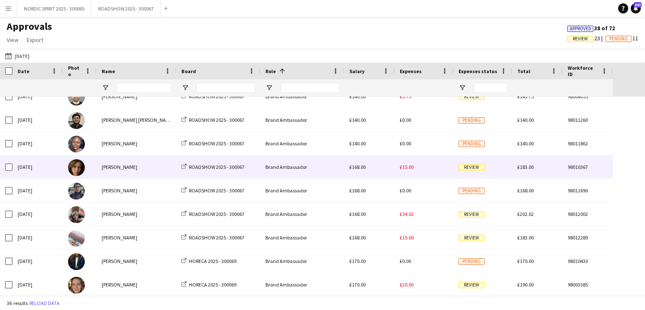
click at [410, 167] on span "£15.00" at bounding box center [407, 167] width 14 height 6
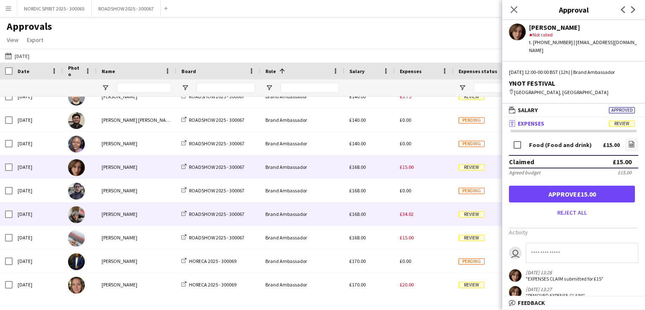
click at [404, 216] on span "£34.02" at bounding box center [407, 214] width 14 height 6
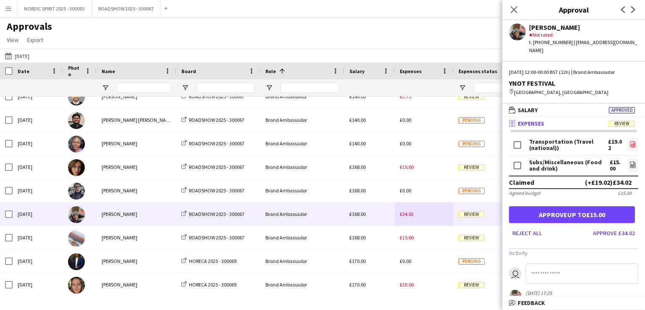
click at [630, 141] on icon "file-image" at bounding box center [633, 144] width 7 height 7
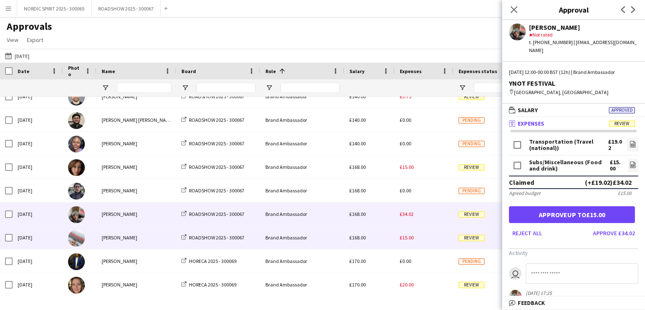
click at [406, 239] on span "£15.00" at bounding box center [407, 237] width 14 height 6
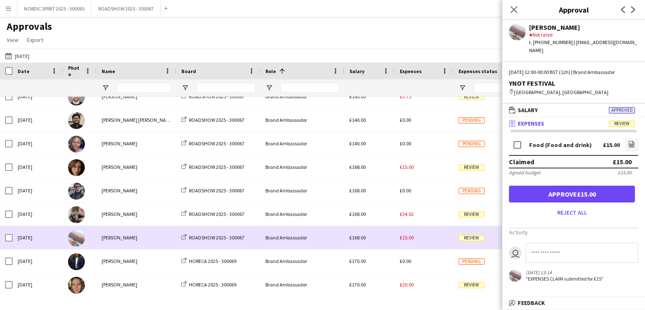
click at [425, 239] on div "£15.00" at bounding box center [424, 237] width 59 height 23
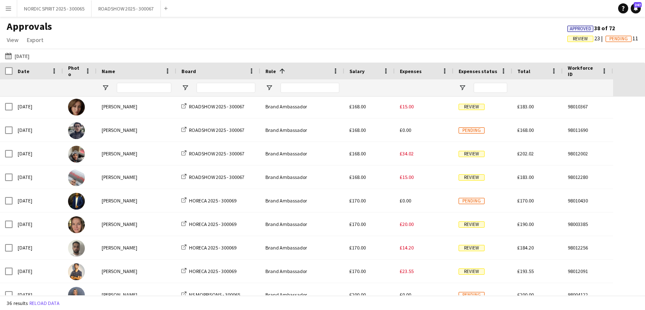
scroll to position [414, 0]
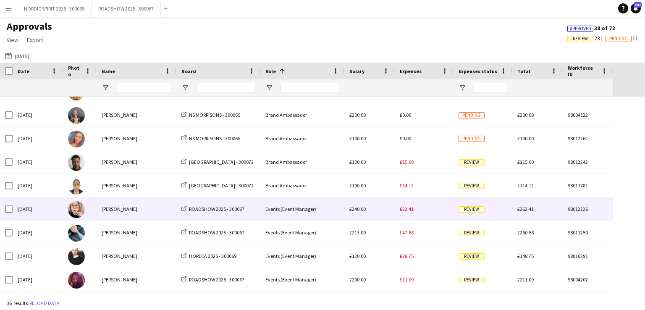
click at [410, 210] on span "£22.41" at bounding box center [407, 209] width 14 height 6
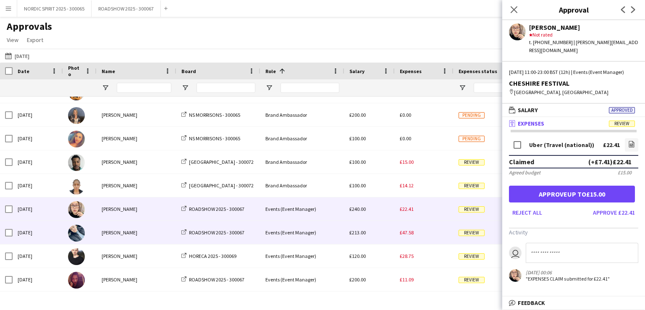
click at [422, 234] on div "£47.58" at bounding box center [424, 232] width 59 height 23
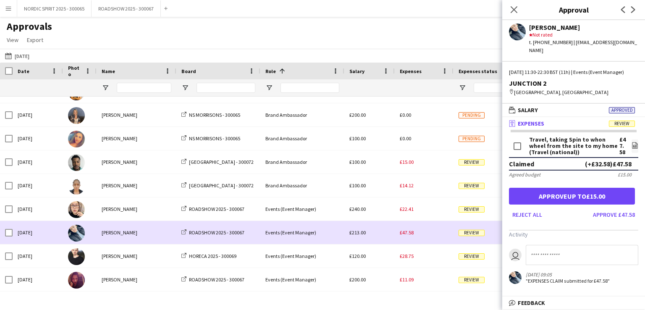
click at [423, 234] on div "£47.58" at bounding box center [424, 232] width 59 height 23
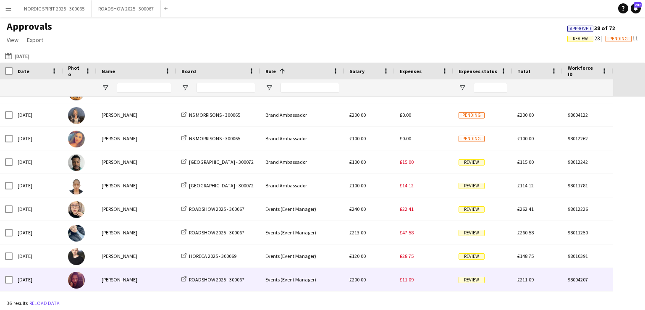
click at [408, 281] on span "£11.09" at bounding box center [407, 279] width 14 height 6
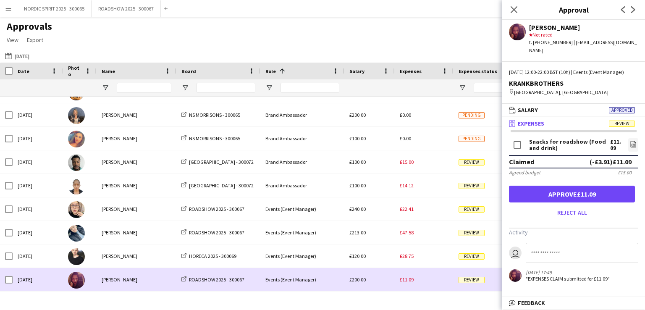
click at [434, 282] on div "£11.09" at bounding box center [424, 279] width 59 height 23
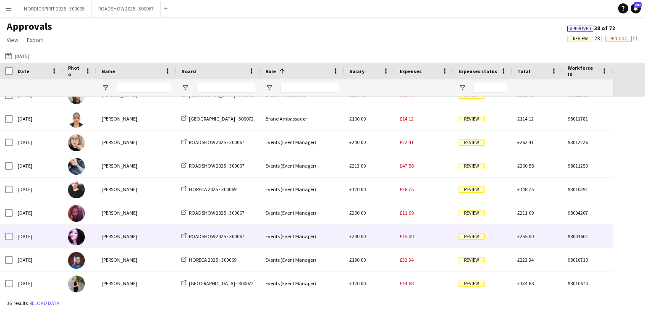
click at [439, 238] on div "£15.00" at bounding box center [424, 236] width 59 height 23
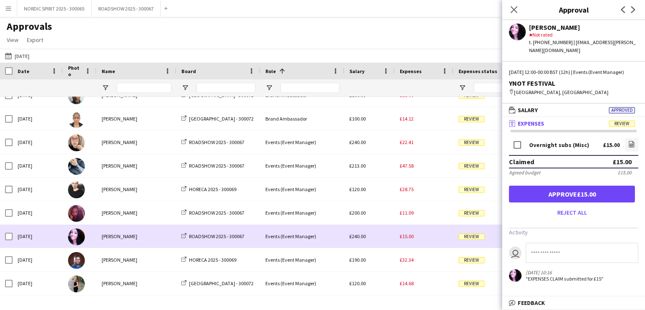
scroll to position [438, 0]
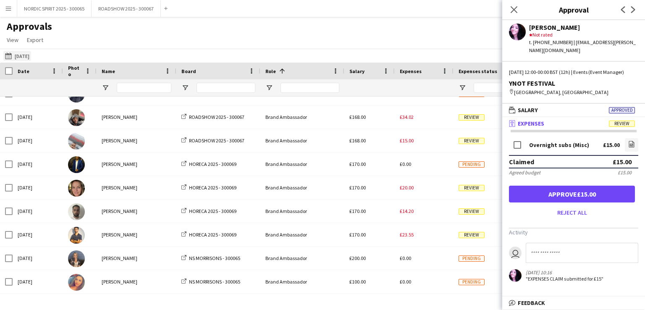
click at [21, 55] on button "[DATE] [DATE]" at bounding box center [17, 56] width 28 height 10
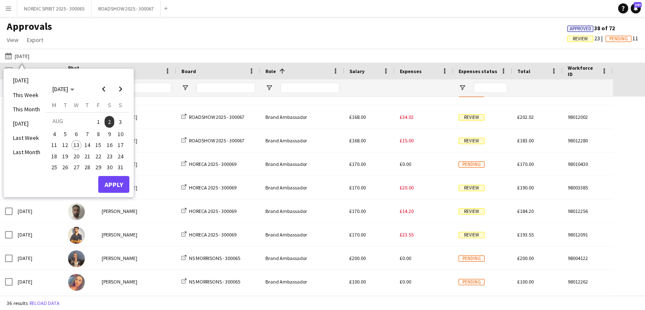
click at [123, 121] on span "3" at bounding box center [121, 122] width 10 height 12
click at [111, 184] on button "Apply" at bounding box center [113, 184] width 31 height 17
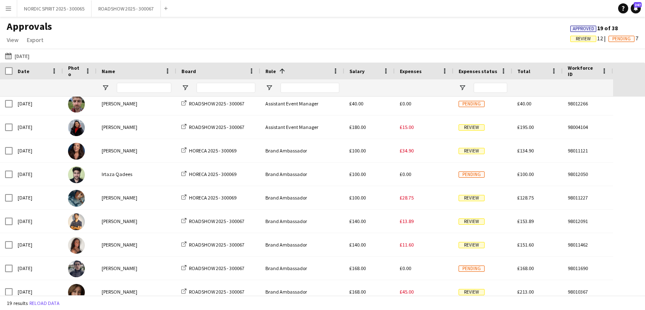
scroll to position [0, 0]
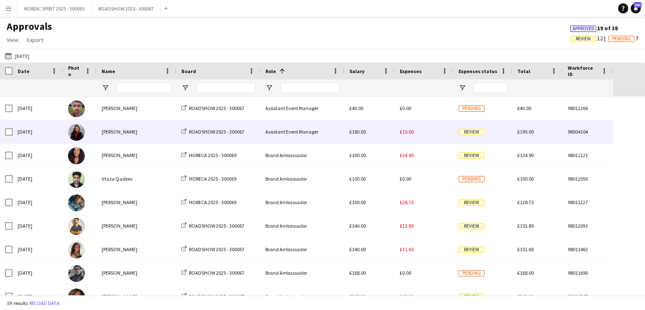
click at [412, 134] on span "£15.00" at bounding box center [407, 132] width 14 height 6
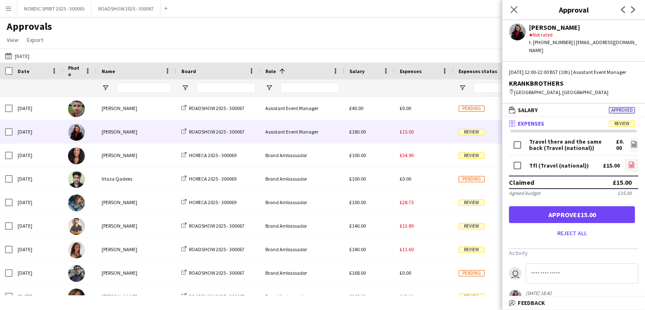
click at [628, 163] on icon "file-image" at bounding box center [631, 164] width 7 height 7
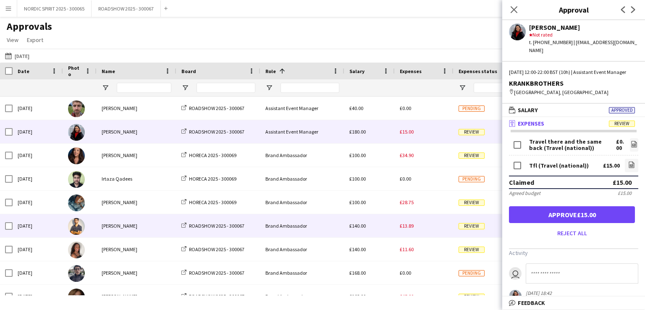
click at [411, 227] on span "£13.89" at bounding box center [407, 226] width 14 height 6
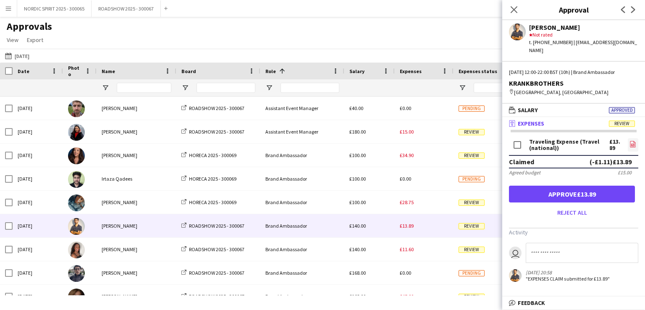
click at [631, 144] on icon at bounding box center [632, 145] width 3 height 3
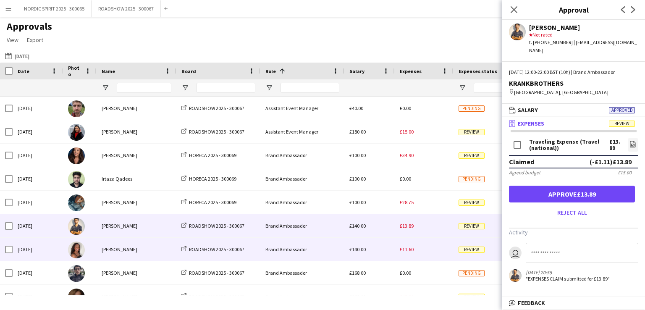
click at [409, 250] on span "£11.60" at bounding box center [407, 249] width 14 height 6
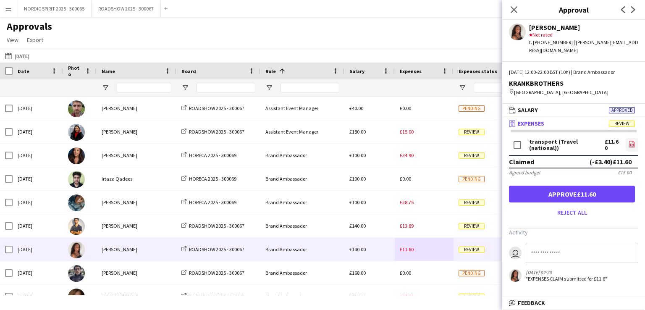
click at [633, 145] on icon at bounding box center [632, 145] width 3 height 3
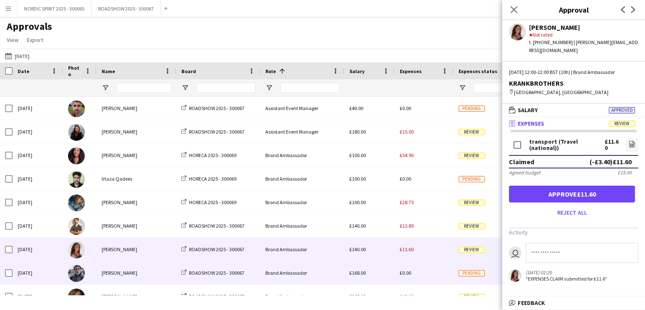
click at [413, 274] on div "£0.00" at bounding box center [424, 272] width 59 height 23
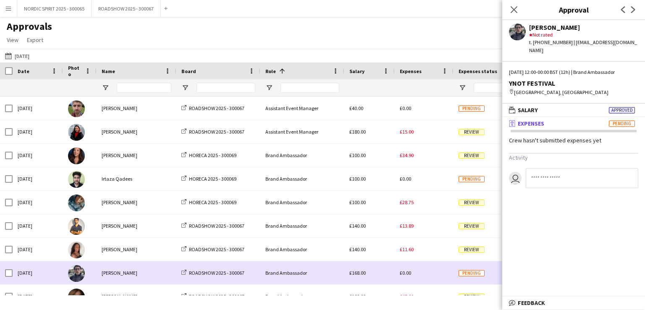
click at [413, 274] on div "£0.00" at bounding box center [424, 272] width 59 height 23
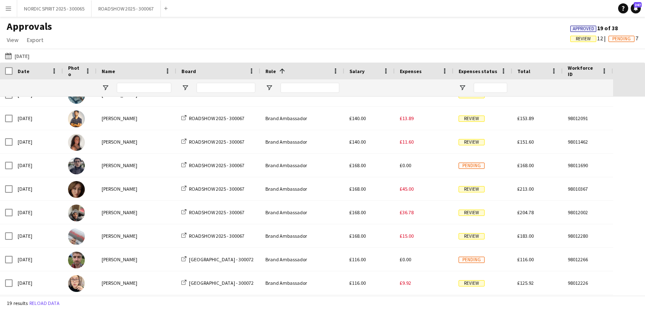
scroll to position [118, 0]
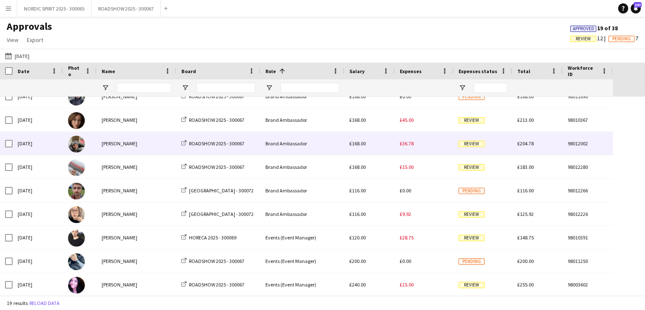
click at [405, 147] on div "£36.78" at bounding box center [424, 143] width 59 height 23
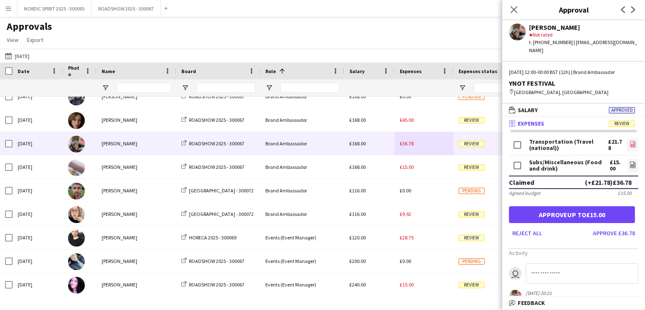
click at [630, 141] on icon at bounding box center [632, 144] width 5 height 6
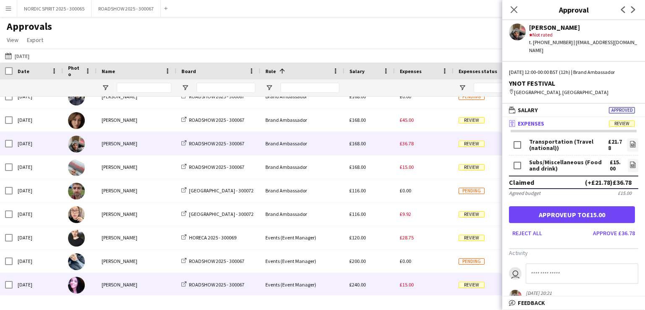
click at [408, 287] on span "£15.00" at bounding box center [407, 284] width 14 height 6
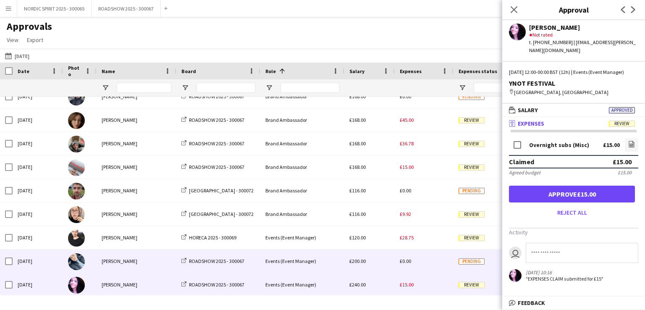
scroll to position [0, 0]
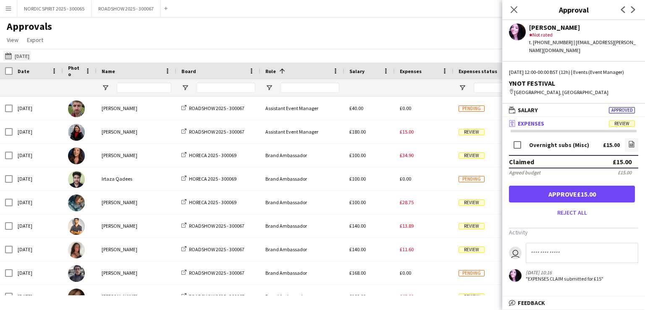
click at [31, 58] on button "[DATE] [DATE]" at bounding box center [17, 56] width 28 height 10
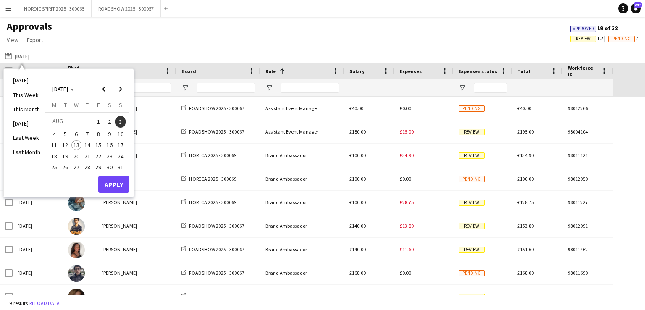
click at [88, 133] on span "7" at bounding box center [87, 134] width 10 height 10
click at [111, 183] on button "Apply" at bounding box center [113, 184] width 31 height 17
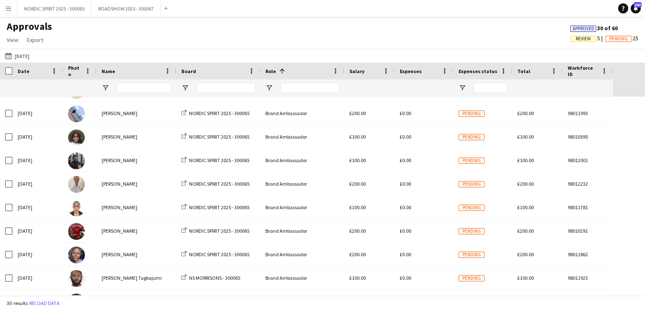
scroll to position [99, 0]
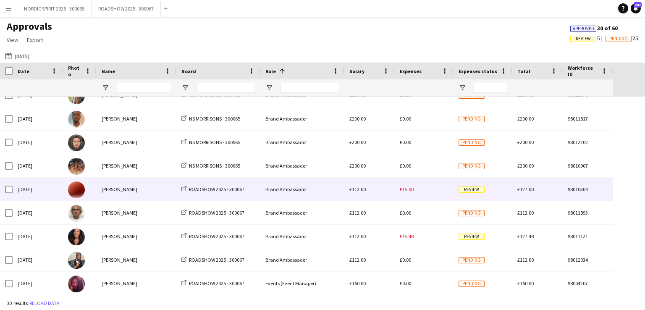
click at [408, 193] on div "£15.00" at bounding box center [424, 189] width 59 height 23
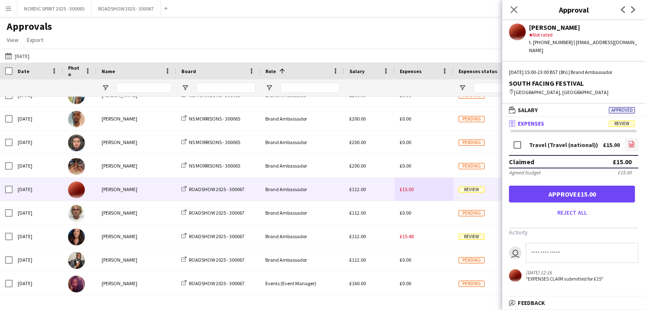
click at [634, 141] on icon "file-image" at bounding box center [631, 144] width 7 height 7
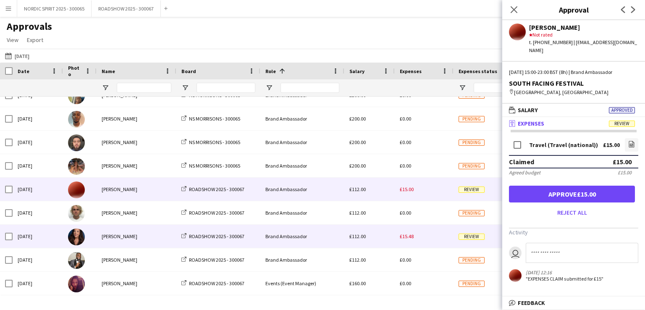
click at [410, 237] on span "£15.48" at bounding box center [407, 236] width 14 height 6
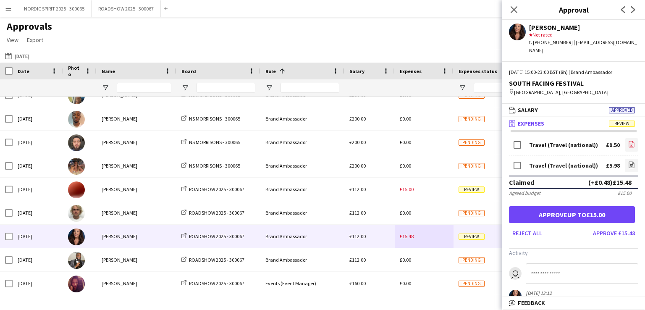
click at [628, 141] on icon "file-image" at bounding box center [631, 144] width 7 height 7
click at [628, 161] on icon "file-image" at bounding box center [631, 164] width 7 height 7
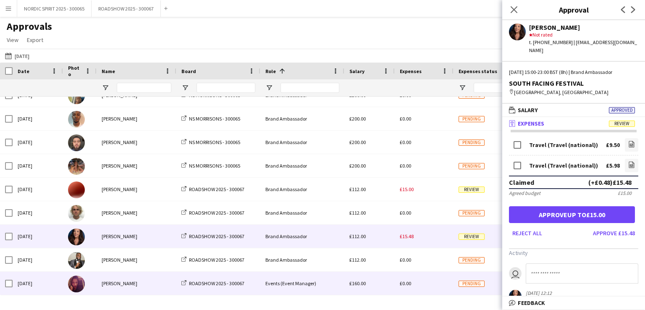
click at [421, 288] on div "£0.00" at bounding box center [424, 283] width 59 height 23
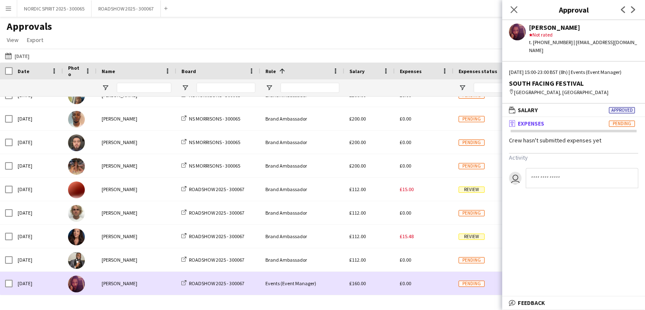
click at [421, 288] on div "£0.00" at bounding box center [424, 283] width 59 height 23
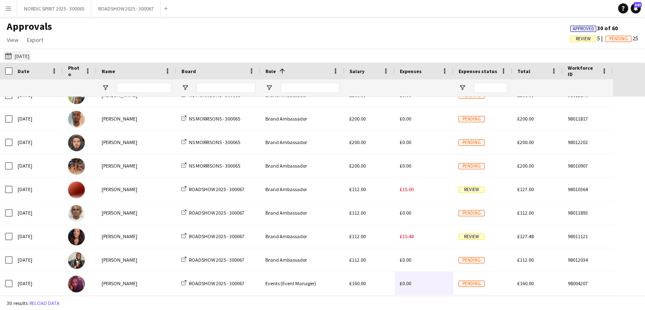
click at [28, 55] on button "[DATE] [DATE]" at bounding box center [17, 56] width 28 height 10
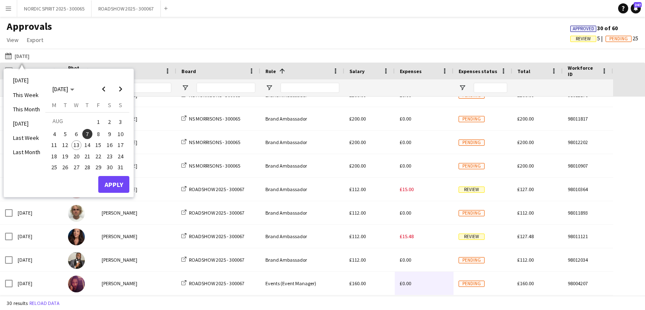
click at [99, 135] on span "8" at bounding box center [98, 134] width 10 height 10
click at [116, 182] on button "Apply" at bounding box center [113, 184] width 31 height 17
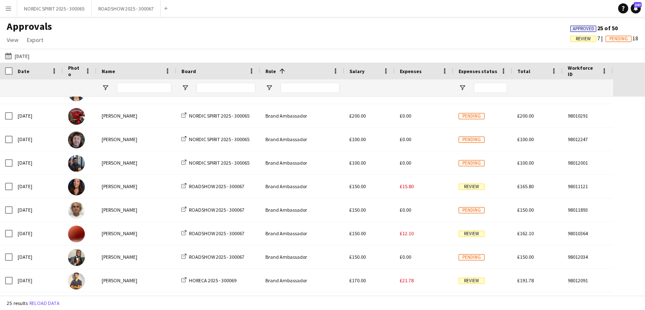
scroll to position [0, 0]
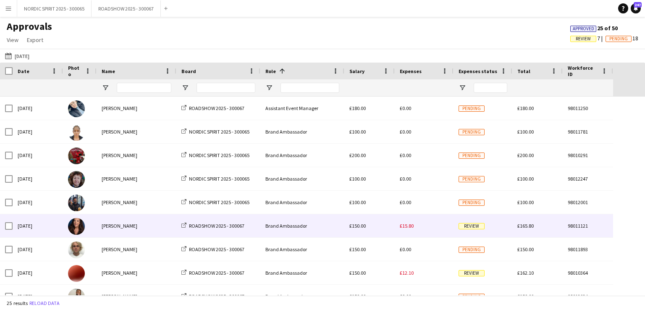
click at [410, 226] on span "£15.80" at bounding box center [407, 226] width 14 height 6
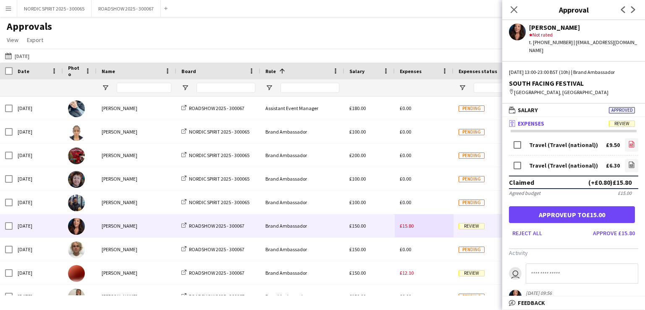
click at [630, 144] on icon at bounding box center [631, 145] width 3 height 3
click at [628, 161] on icon "file-image" at bounding box center [631, 164] width 7 height 7
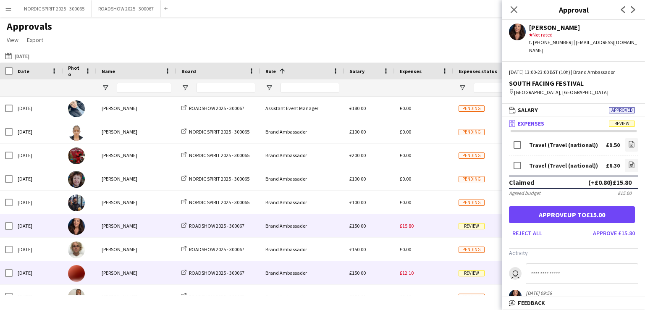
click at [408, 273] on span "£12.10" at bounding box center [407, 273] width 14 height 6
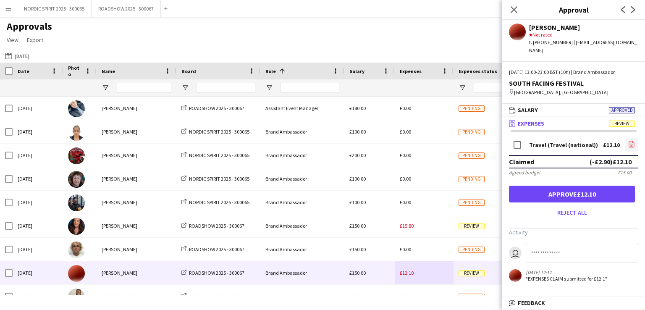
click at [630, 144] on icon at bounding box center [631, 145] width 3 height 3
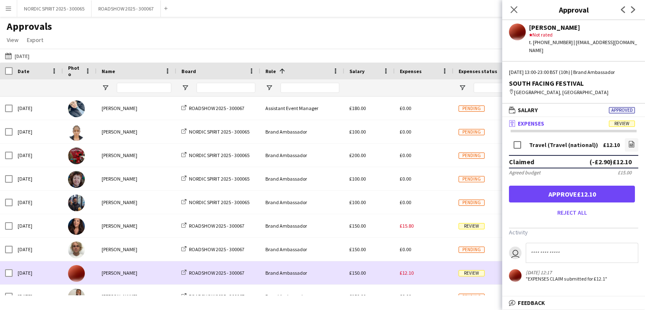
click at [420, 271] on div "£12.10" at bounding box center [424, 272] width 59 height 23
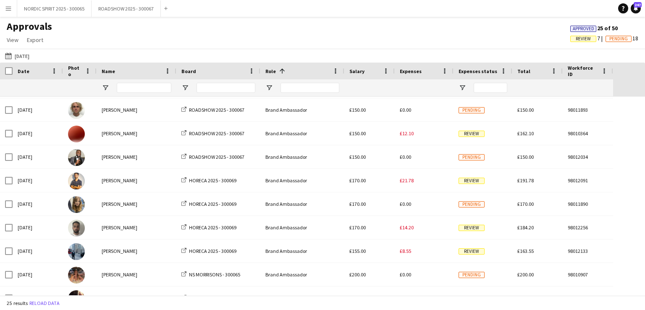
scroll to position [146, 0]
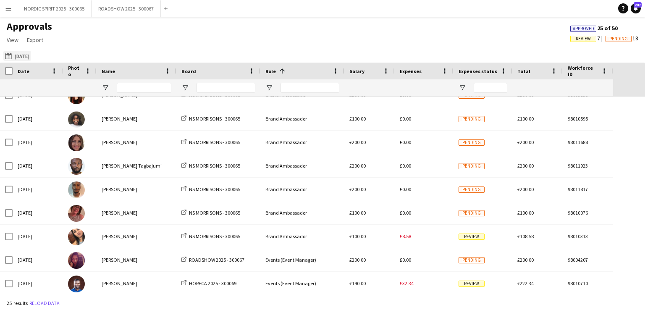
click at [22, 57] on button "[DATE] [DATE]" at bounding box center [17, 56] width 28 height 10
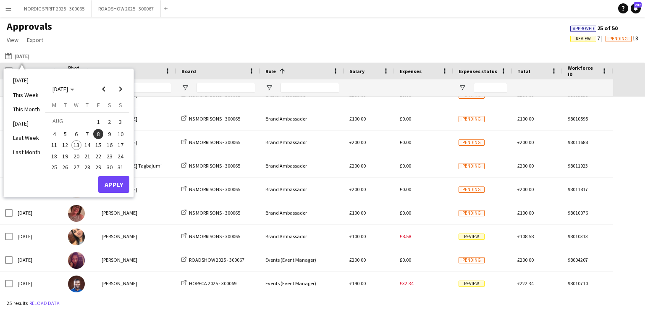
click at [108, 133] on span "9" at bounding box center [110, 134] width 10 height 10
click at [113, 184] on button "Apply" at bounding box center [113, 184] width 31 height 17
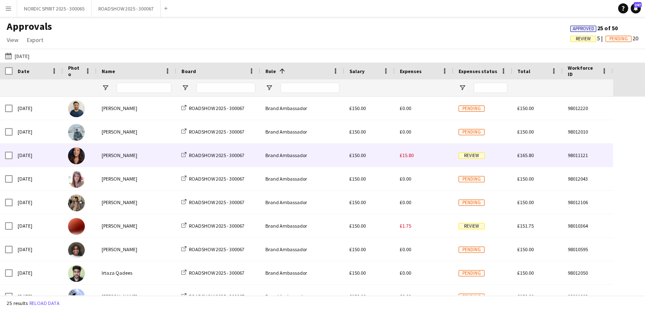
click at [410, 158] on span "£15.80" at bounding box center [407, 155] width 14 height 6
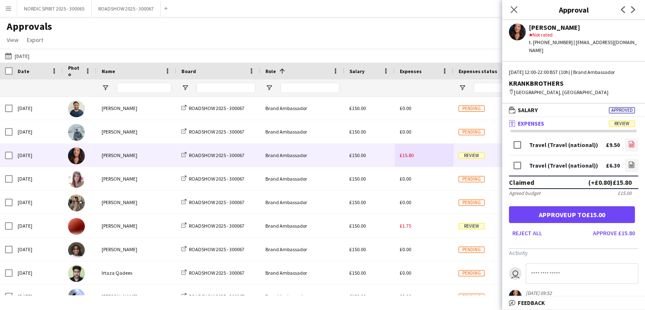
click at [628, 141] on icon "file-image" at bounding box center [631, 144] width 7 height 7
click at [628, 161] on icon "file-image" at bounding box center [631, 164] width 7 height 7
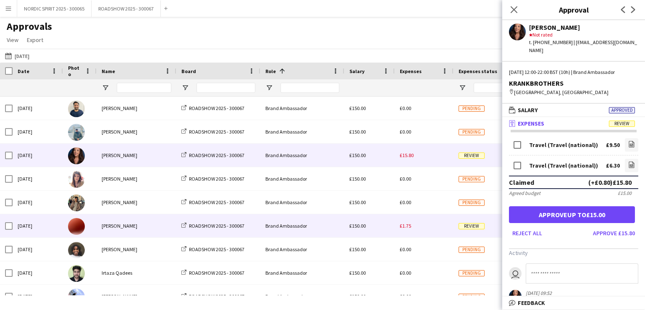
click at [405, 230] on div "£1.75" at bounding box center [424, 225] width 59 height 23
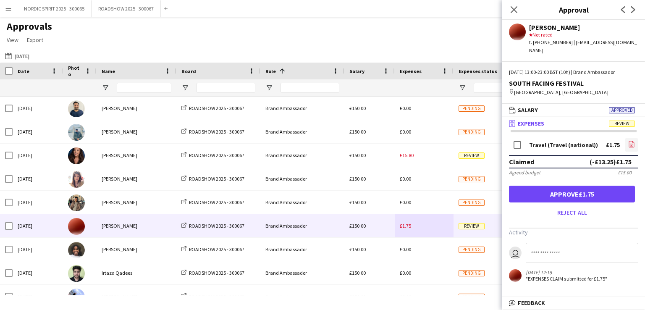
click at [634, 141] on icon at bounding box center [631, 144] width 5 height 6
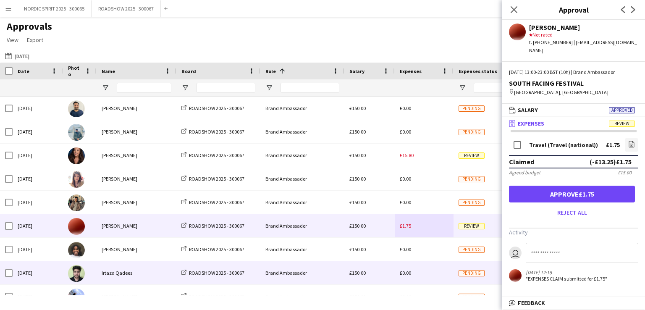
click at [434, 273] on div "£0.00" at bounding box center [424, 272] width 59 height 23
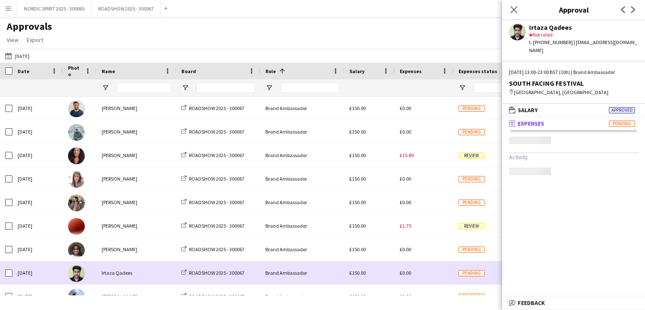
click at [434, 273] on div "£0.00" at bounding box center [424, 272] width 59 height 23
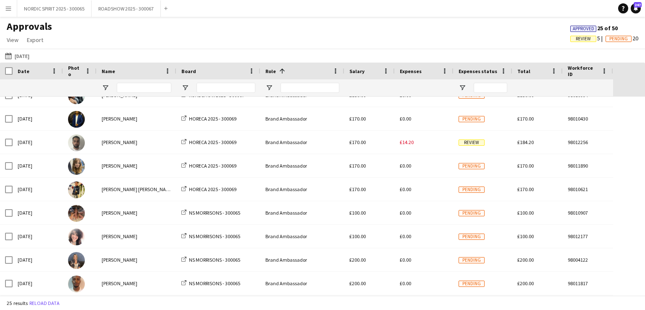
scroll to position [238, 0]
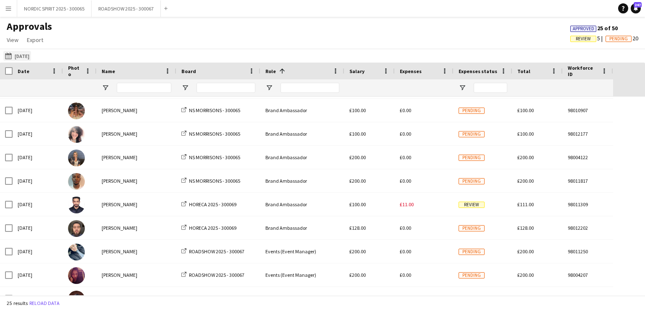
click at [21, 58] on button "[DATE] [DATE]" at bounding box center [17, 56] width 28 height 10
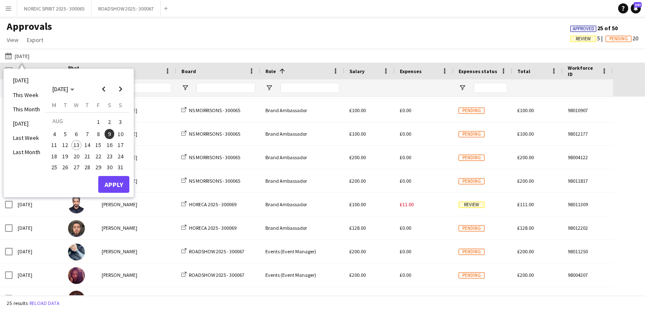
click at [123, 134] on span "10" at bounding box center [121, 134] width 10 height 10
click at [120, 184] on button "Apply" at bounding box center [113, 184] width 31 height 17
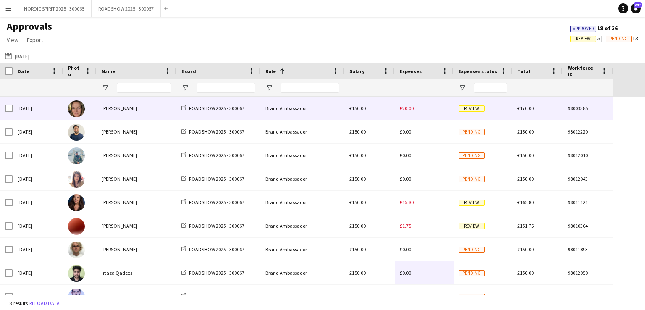
click at [408, 110] on span "£20.00" at bounding box center [407, 108] width 14 height 6
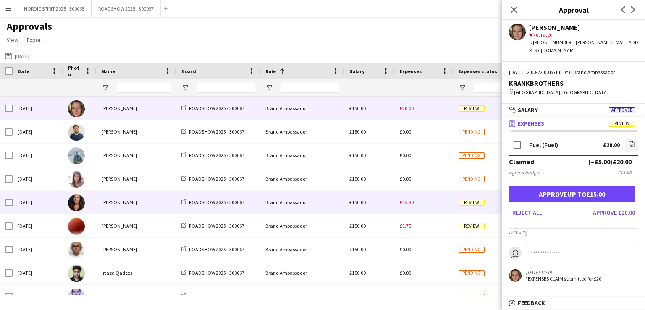
click at [409, 203] on span "£15.80" at bounding box center [407, 202] width 14 height 6
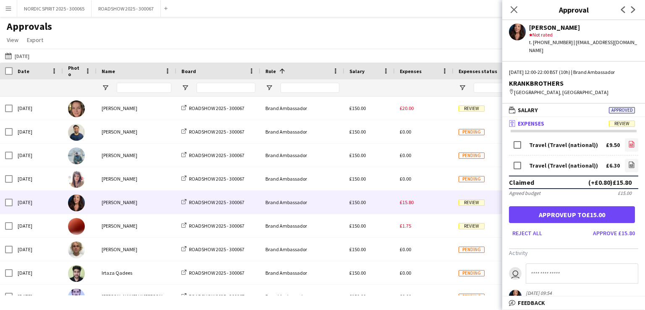
click at [630, 144] on icon at bounding box center [631, 145] width 3 height 3
click at [628, 161] on icon "file-image" at bounding box center [631, 164] width 7 height 7
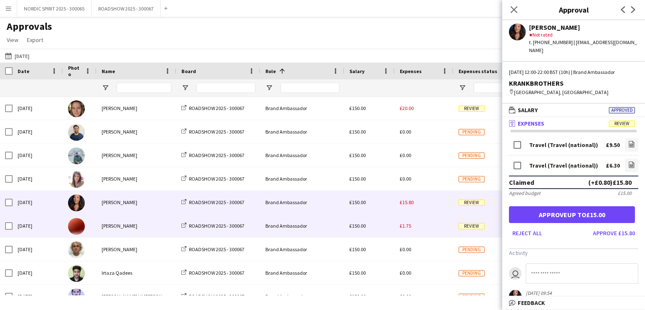
click at [406, 228] on span "£1.75" at bounding box center [405, 226] width 11 height 6
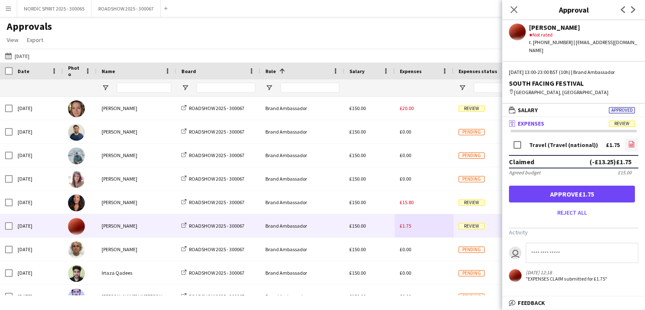
click at [634, 141] on app-icon "file-image" at bounding box center [631, 145] width 7 height 8
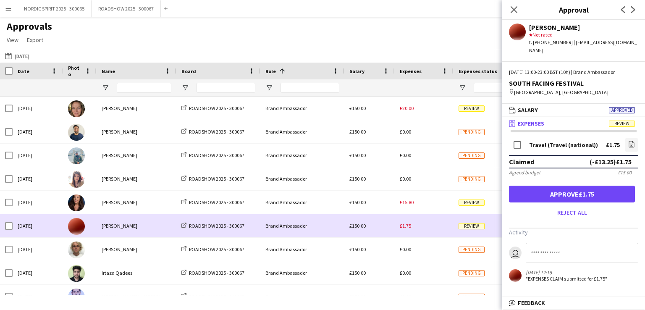
click at [429, 227] on div "£1.75" at bounding box center [424, 225] width 59 height 23
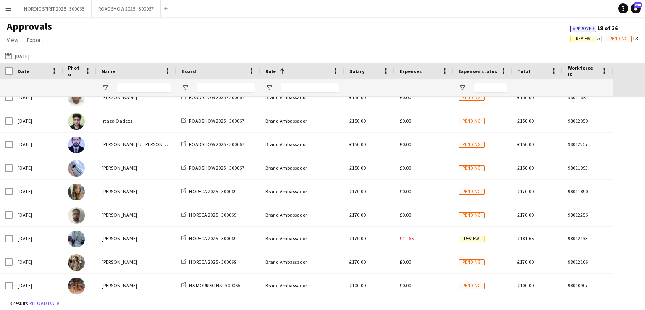
scroll to position [161, 0]
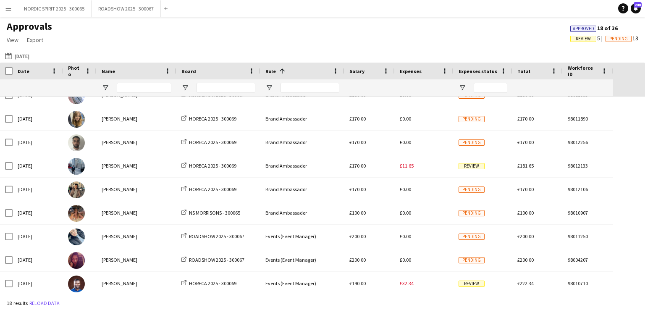
click at [9, 9] on app-icon "Menu" at bounding box center [8, 8] width 7 height 7
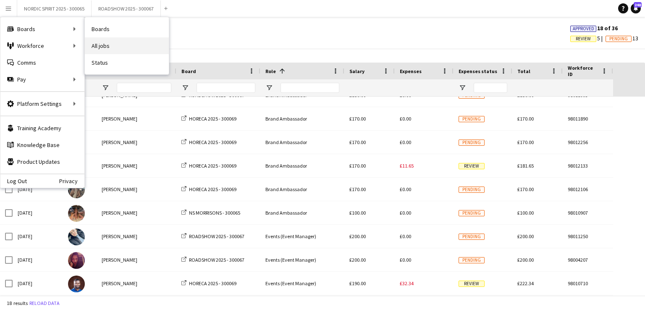
click at [111, 46] on link "All jobs" at bounding box center [127, 45] width 84 height 17
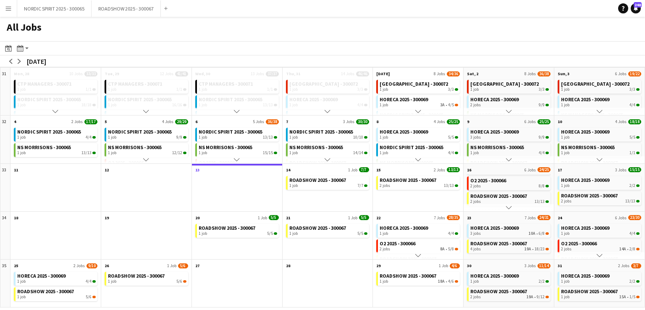
click at [8, 8] on app-icon "Menu" at bounding box center [8, 8] width 7 height 7
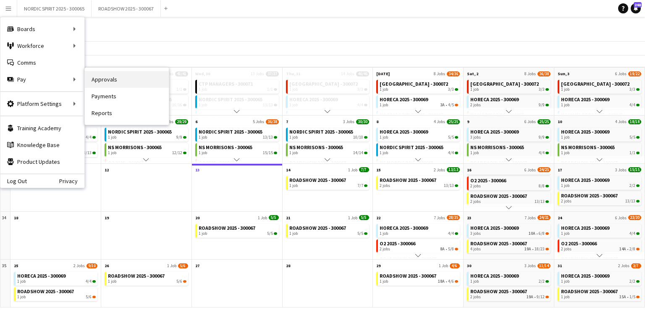
click at [116, 77] on link "Approvals" at bounding box center [127, 79] width 84 height 17
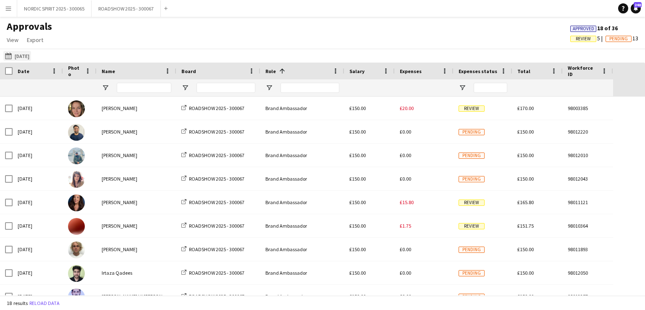
click at [31, 58] on button "[DATE] [DATE]" at bounding box center [17, 56] width 28 height 10
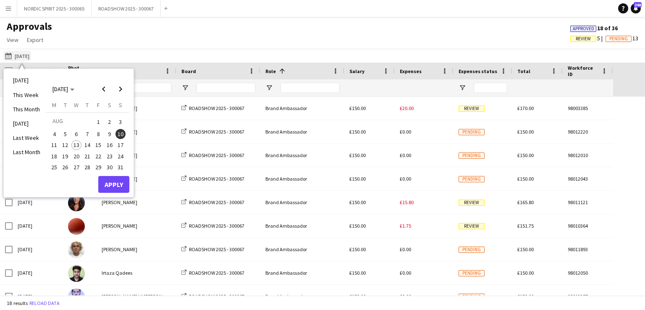
click at [30, 58] on button "[DATE] [DATE]" at bounding box center [17, 56] width 28 height 10
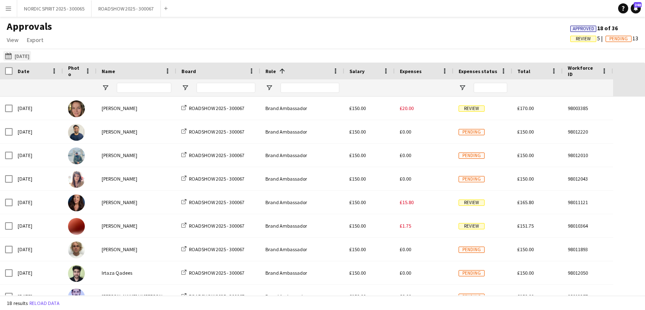
click at [31, 56] on button "[DATE] [DATE]" at bounding box center [17, 56] width 28 height 10
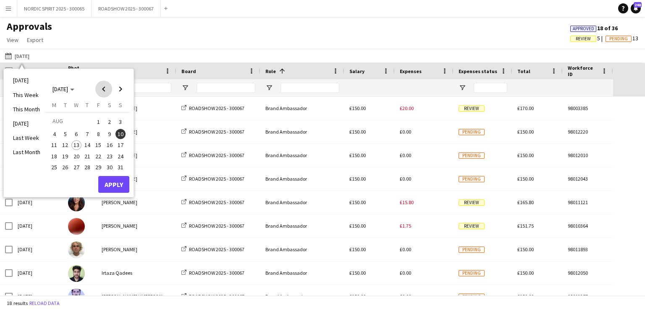
click at [105, 89] on span "Previous month" at bounding box center [103, 89] width 17 height 17
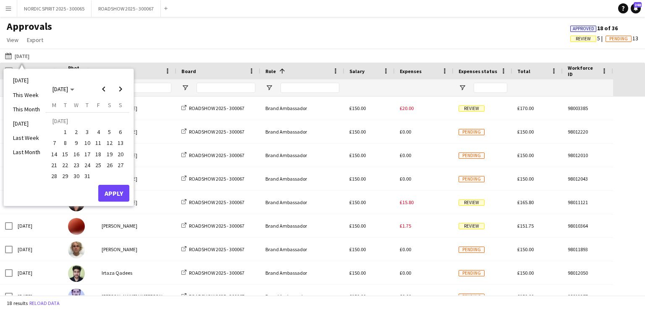
drag, startPoint x: 67, startPoint y: 142, endPoint x: 69, endPoint y: 150, distance: 8.6
click at [67, 142] on span "8" at bounding box center [65, 143] width 10 height 10
click at [111, 189] on button "Apply" at bounding box center [113, 193] width 31 height 17
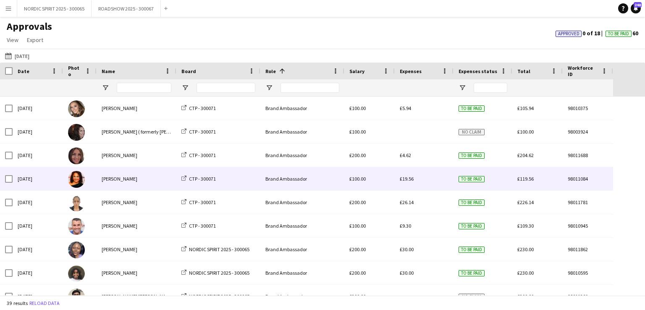
click at [409, 185] on div "£19.56" at bounding box center [424, 178] width 59 height 23
